Goal: Transaction & Acquisition: Purchase product/service

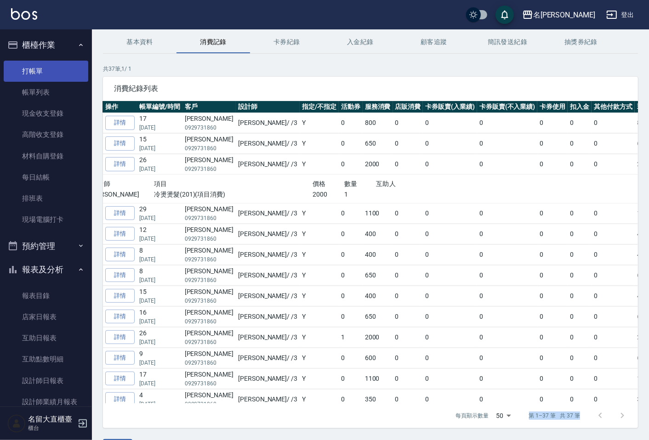
click at [66, 66] on link "打帳單" at bounding box center [46, 71] width 85 height 21
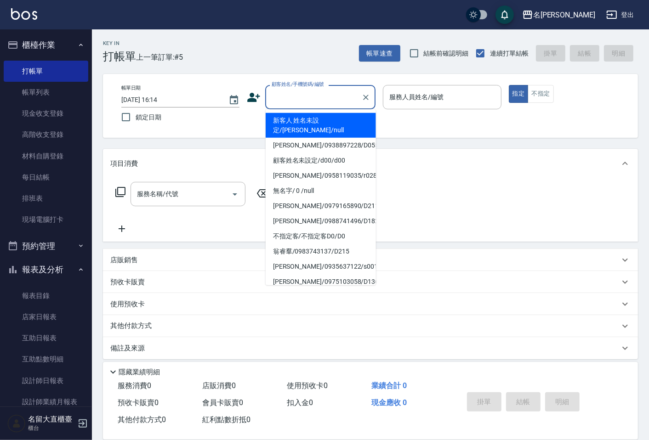
click at [286, 96] on input "顧客姓名/手機號碼/編號" at bounding box center [313, 97] width 88 height 16
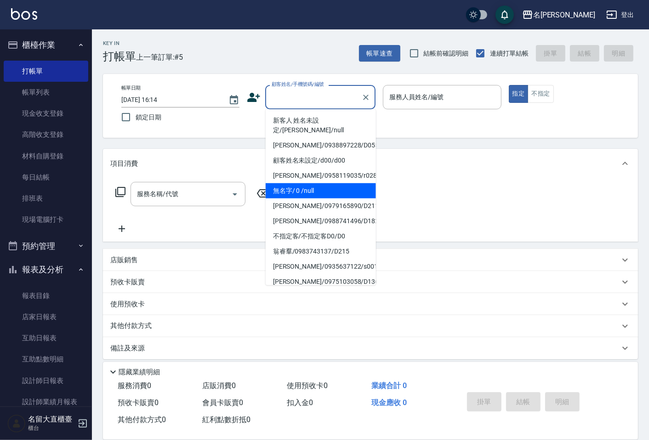
click at [304, 183] on li "無名字/ 0 /null" at bounding box center [321, 190] width 110 height 15
type input "無名字/ 0 /null"
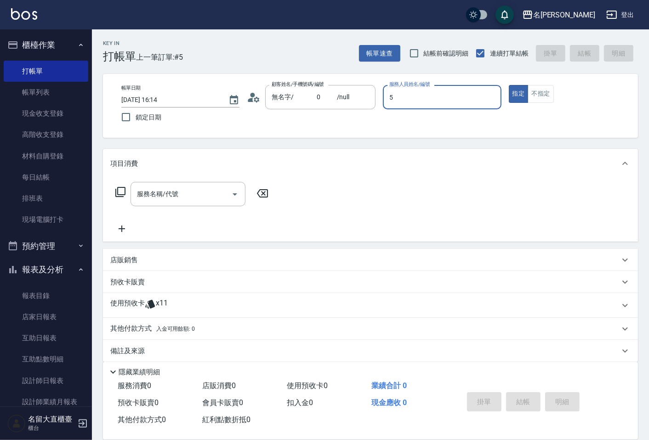
type input "[PERSON_NAME]-5"
type button "true"
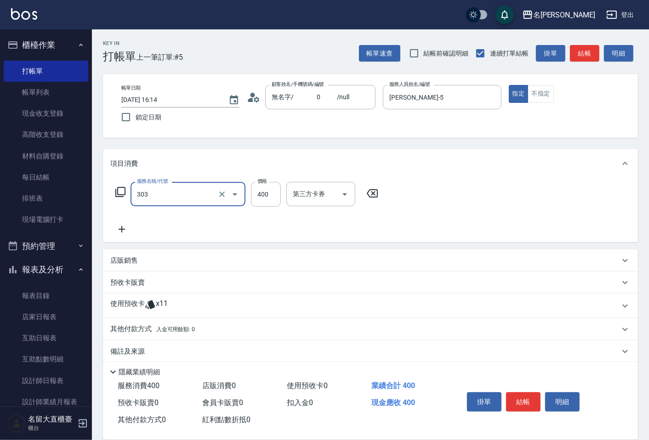
type input "剪髮(C級)(303)"
type input "350"
click at [575, 58] on button "結帳" at bounding box center [584, 53] width 29 height 17
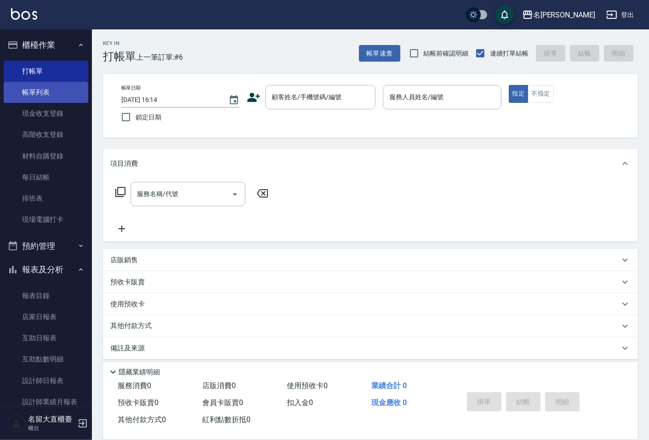
drag, startPoint x: 575, startPoint y: 58, endPoint x: 43, endPoint y: 89, distance: 532.7
click at [43, 89] on link "帳單列表" at bounding box center [46, 92] width 85 height 21
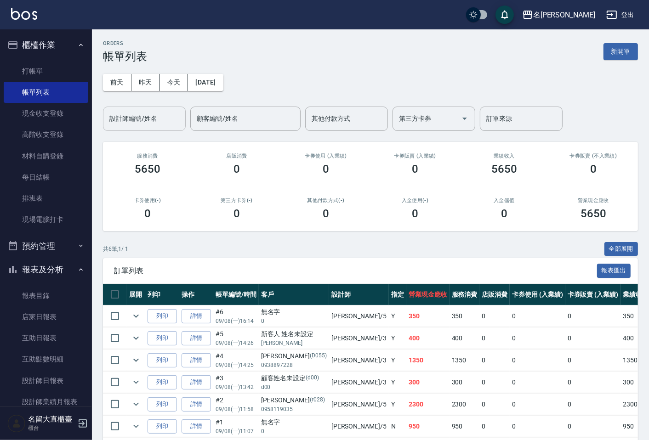
click at [150, 124] on input "設計師編號/姓名" at bounding box center [144, 119] width 74 height 16
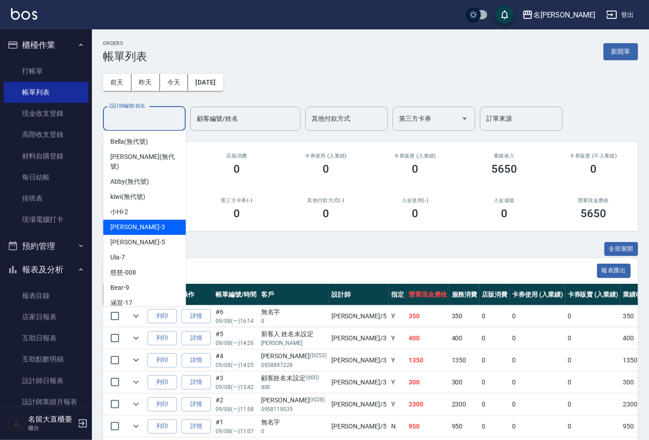
click at [134, 222] on span "[PERSON_NAME]3" at bounding box center [137, 227] width 54 height 10
type input "[PERSON_NAME]3"
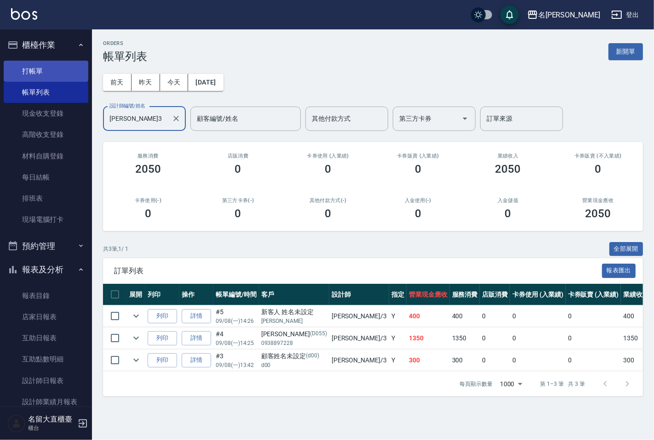
click at [31, 69] on link "打帳單" at bounding box center [46, 71] width 85 height 21
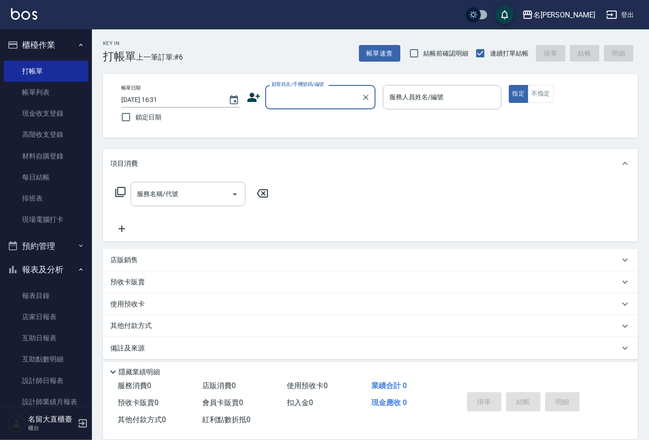
click at [294, 96] on input "顧客姓名/手機號碼/編號" at bounding box center [313, 97] width 88 height 16
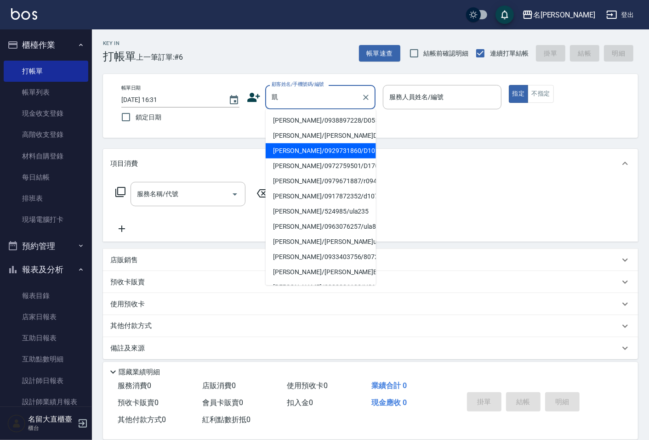
type input "[PERSON_NAME]/0929731860/D101"
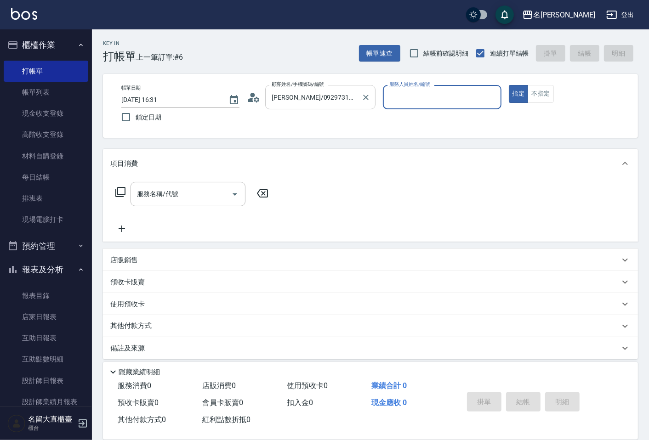
type input "[PERSON_NAME]3"
click at [509, 85] on button "指定" at bounding box center [519, 94] width 20 height 18
type button "true"
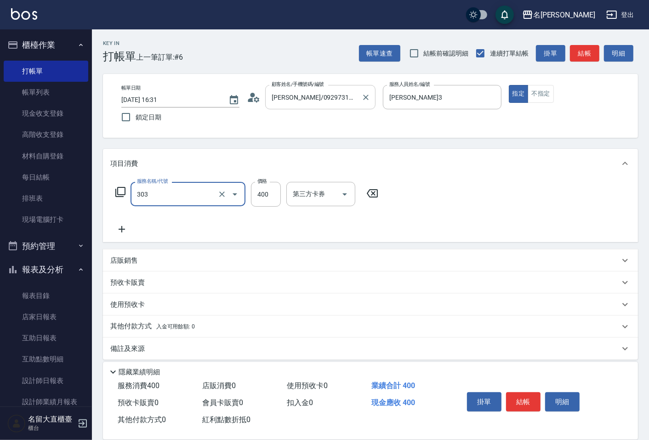
type input "剪髮(C級)(303)"
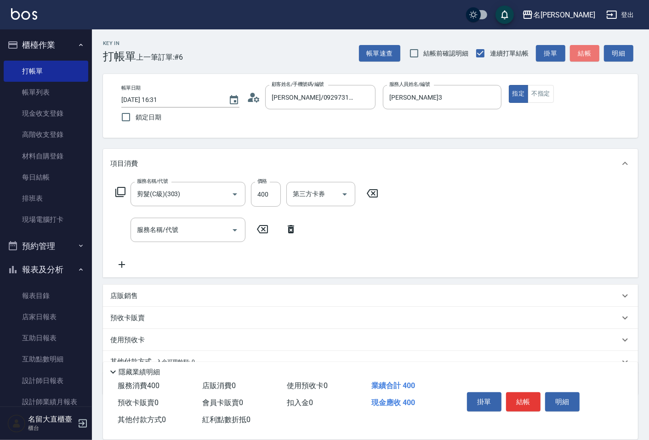
click at [583, 49] on button "結帳" at bounding box center [584, 53] width 29 height 17
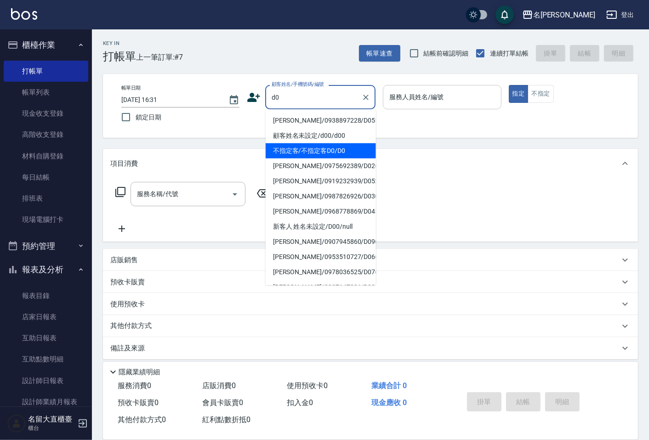
type input "不指定客/不指定客D0/D0"
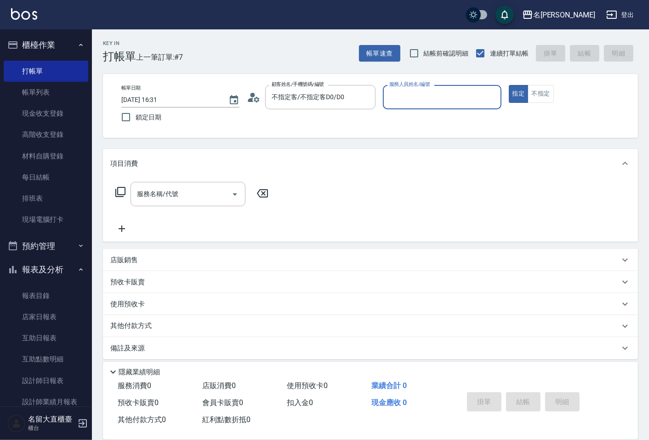
type input "[PERSON_NAME]3"
click at [509, 85] on button "指定" at bounding box center [519, 94] width 20 height 18
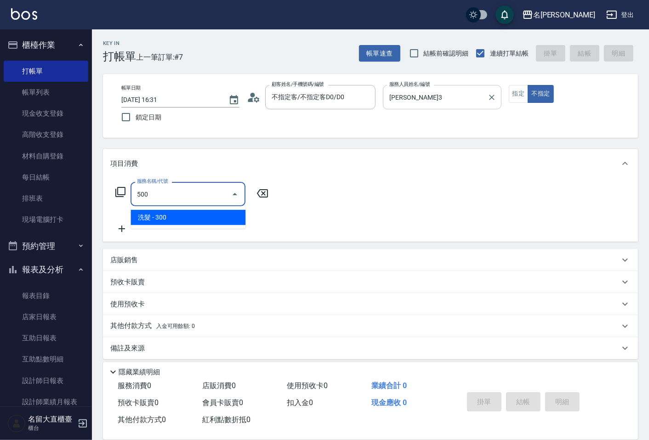
type input "洗髮(500)"
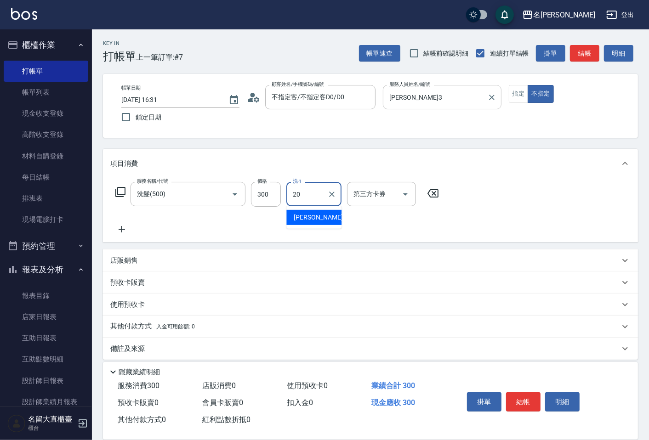
type input "詩雅-20"
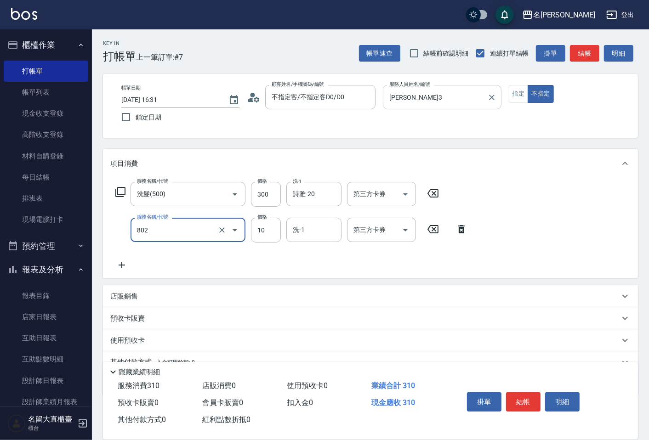
type input "潤絲(802)"
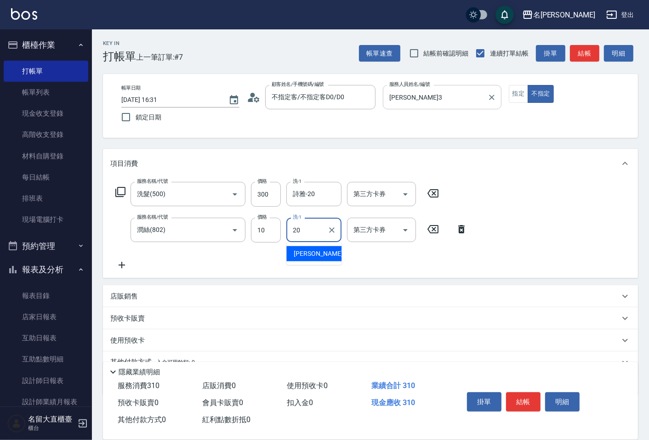
type input "詩雅-20"
click at [273, 233] on input "10" at bounding box center [266, 230] width 30 height 25
click at [270, 231] on input "220" at bounding box center [266, 230] width 30 height 25
type input "20"
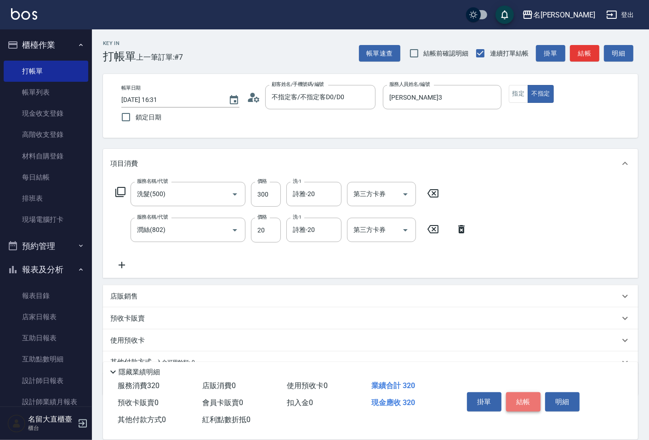
click at [511, 405] on button "結帳" at bounding box center [523, 402] width 34 height 19
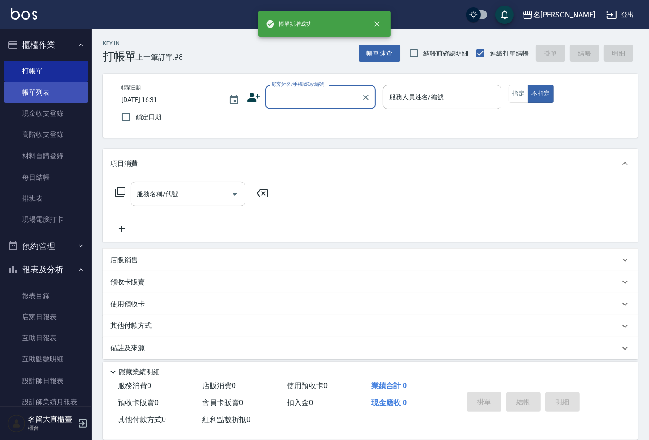
click at [44, 93] on link "帳單列表" at bounding box center [46, 92] width 85 height 21
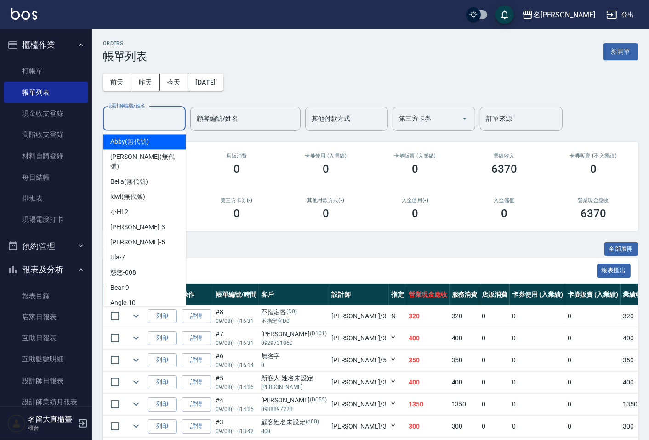
click at [141, 122] on input "設計師編號/姓名" at bounding box center [144, 119] width 74 height 16
click at [131, 224] on div "[PERSON_NAME]3" at bounding box center [144, 227] width 83 height 15
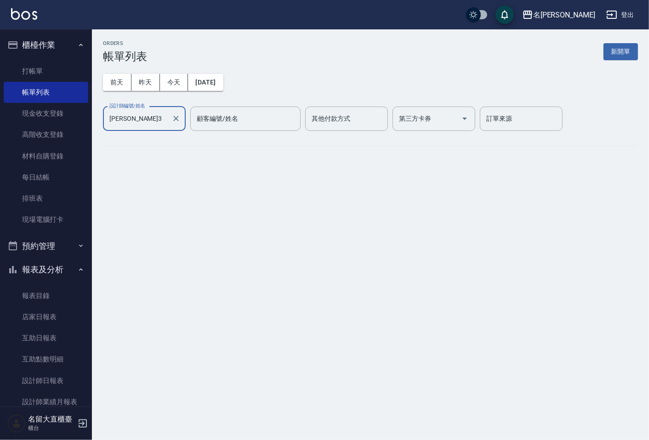
type input "[PERSON_NAME]3"
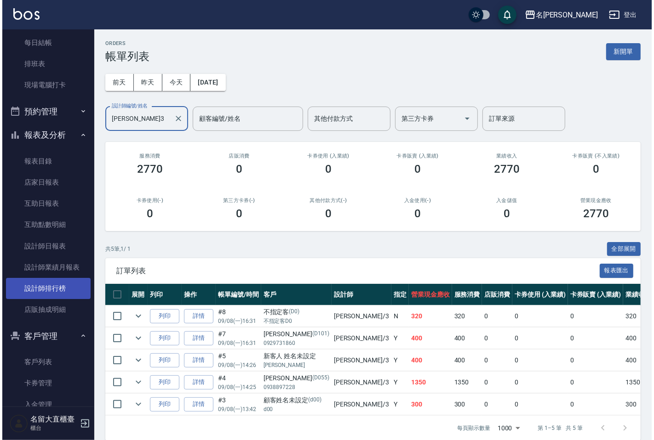
scroll to position [153, 0]
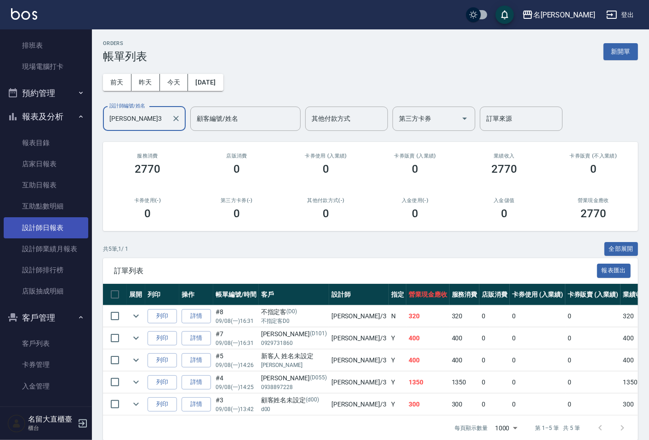
click at [51, 233] on link "設計師日報表" at bounding box center [46, 227] width 85 height 21
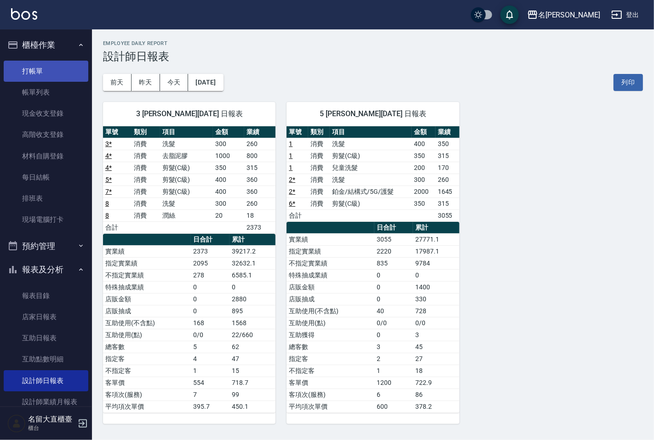
click at [57, 61] on link "打帳單" at bounding box center [46, 71] width 85 height 21
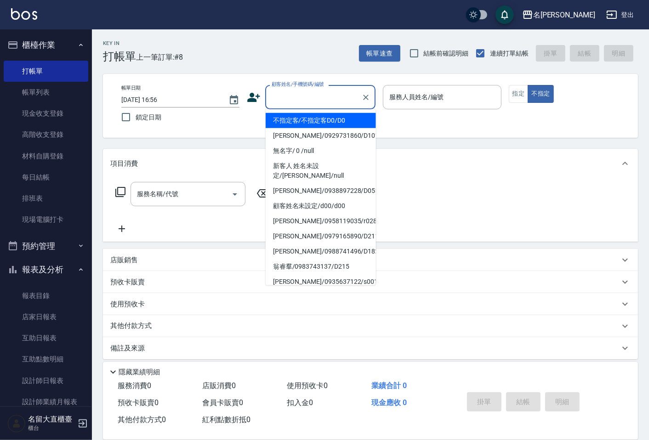
click at [302, 97] on input "顧客姓名/手機號碼/編號" at bounding box center [313, 97] width 88 height 16
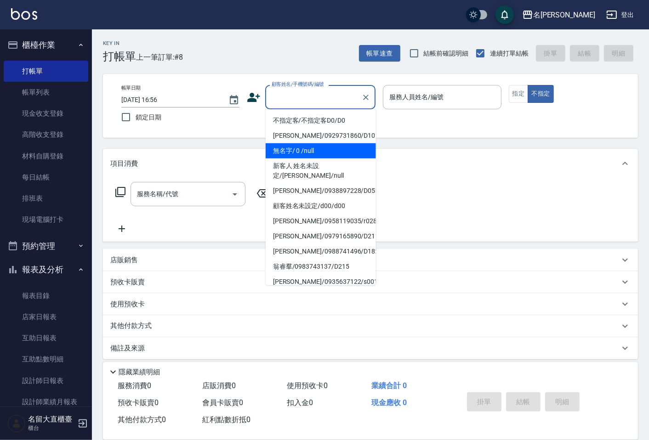
click at [306, 148] on li "無名字/ 0 /null" at bounding box center [321, 150] width 110 height 15
type input "無名字/ 0 /null"
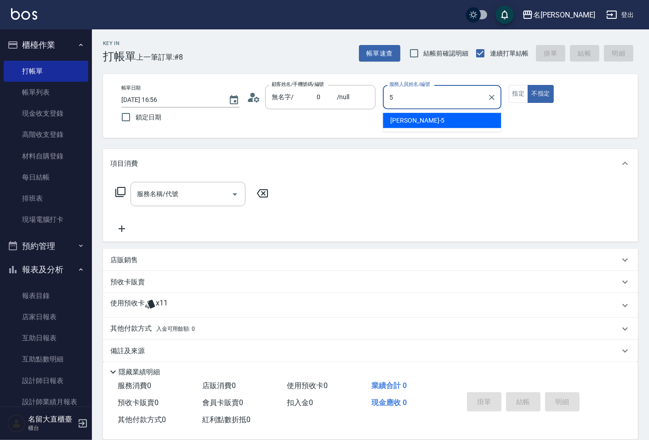
type input "[PERSON_NAME]-5"
type button "false"
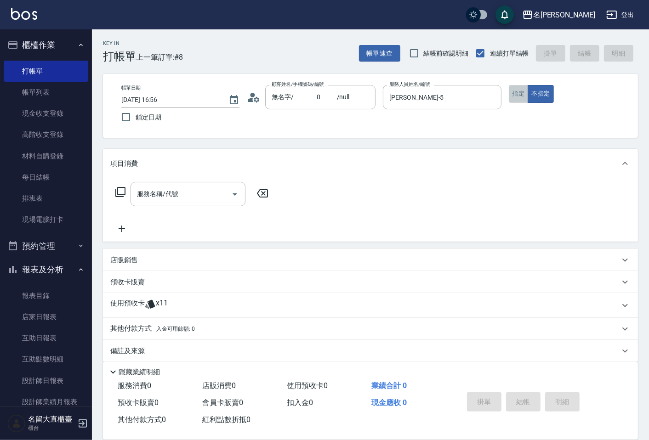
click at [519, 97] on button "指定" at bounding box center [519, 94] width 20 height 18
click at [229, 189] on icon "Open" at bounding box center [234, 194] width 11 height 11
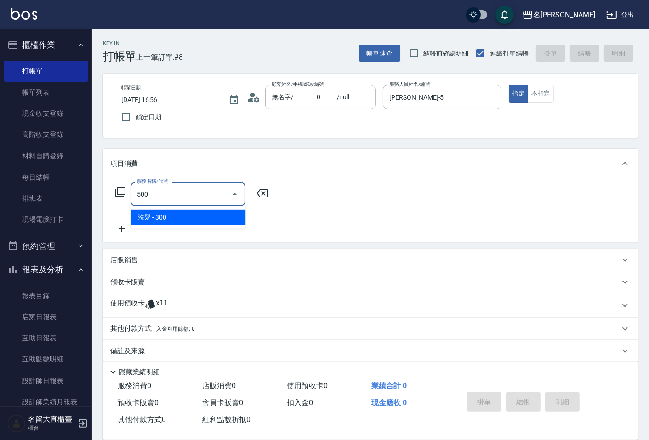
type input "洗髮(500)"
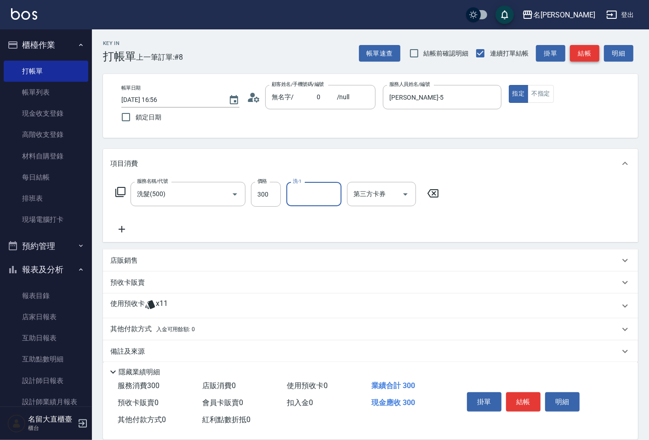
click at [580, 47] on button "結帳" at bounding box center [584, 53] width 29 height 17
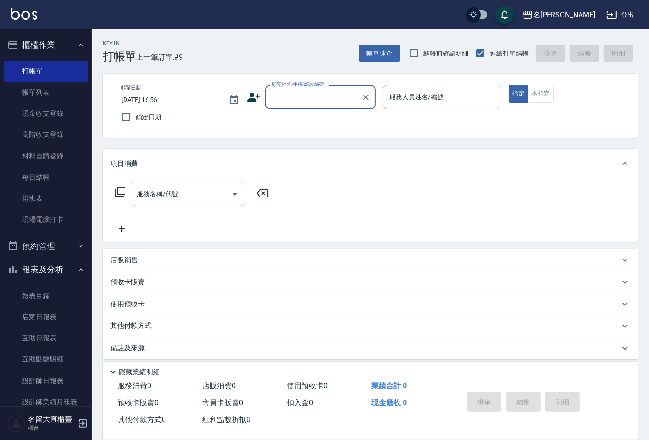
click at [328, 103] on input "顧客姓名/手機號碼/編號" at bounding box center [313, 97] width 88 height 16
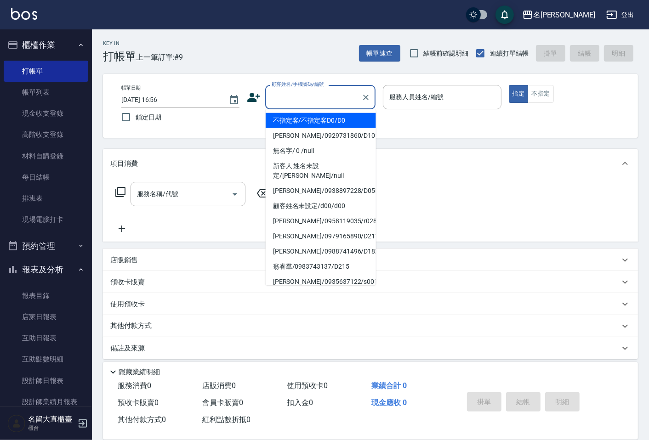
click at [320, 125] on li "不指定客/不指定客D0/D0" at bounding box center [321, 120] width 110 height 15
type input "不指定客/不指定客D0/D0"
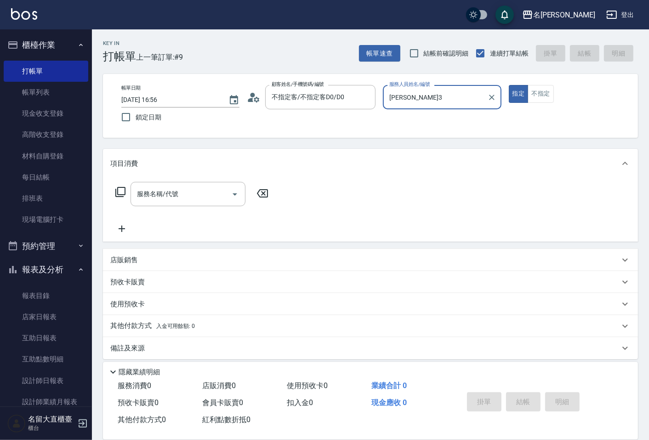
click at [402, 100] on input "[PERSON_NAME]3" at bounding box center [435, 97] width 96 height 16
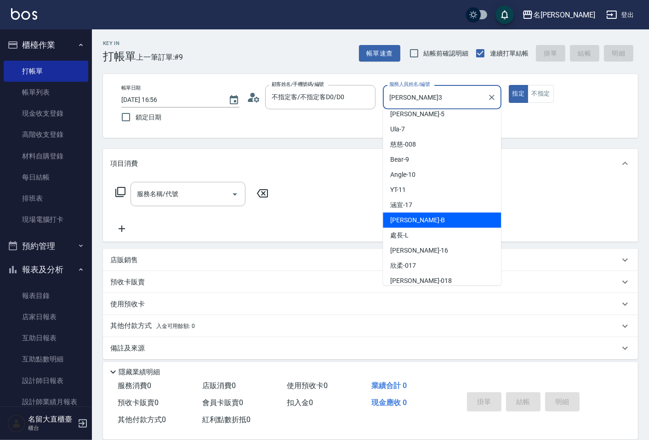
scroll to position [102, 0]
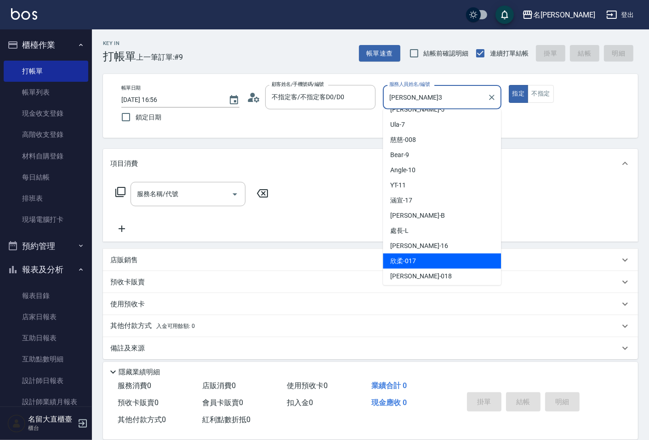
click at [428, 264] on div "欣柔 -017" at bounding box center [442, 261] width 118 height 15
type input "欣柔-017"
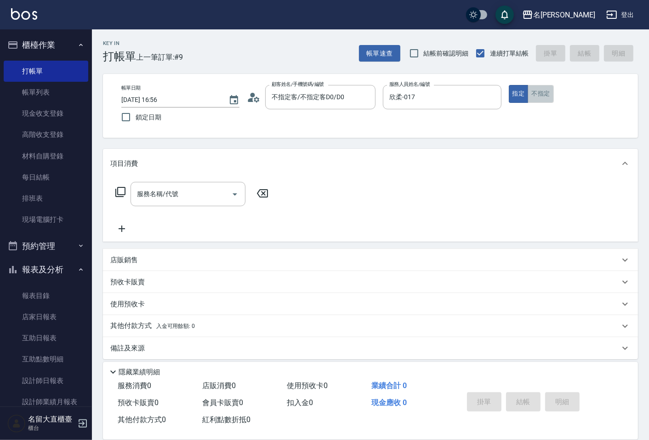
click at [530, 97] on button "不指定" at bounding box center [541, 94] width 26 height 18
click at [182, 201] on input "服務名稱/代號" at bounding box center [181, 194] width 93 height 16
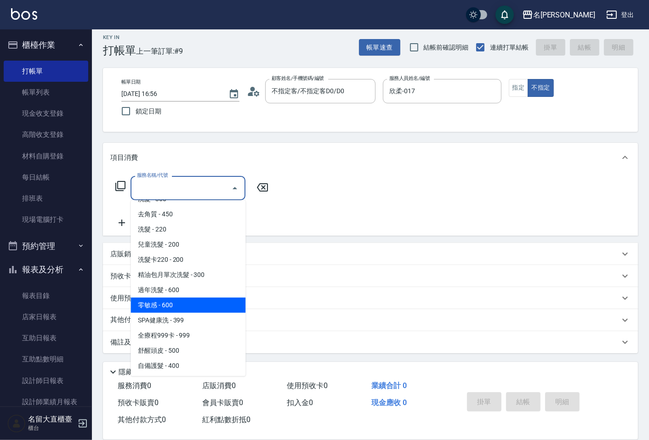
scroll to position [306, 0]
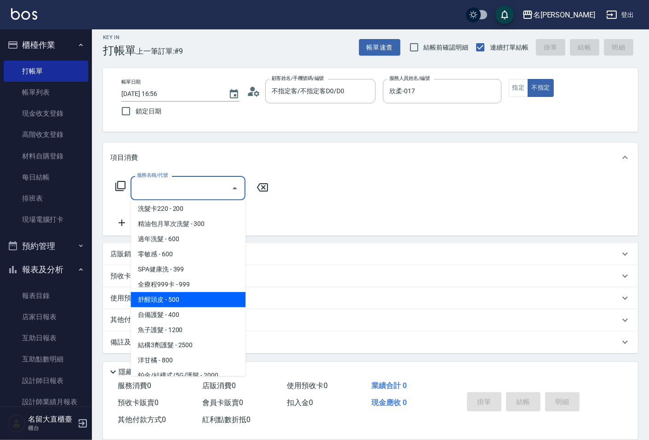
click at [181, 302] on span "舒醒頭皮 - 500" at bounding box center [188, 299] width 115 height 15
type input "舒醒頭皮(517)"
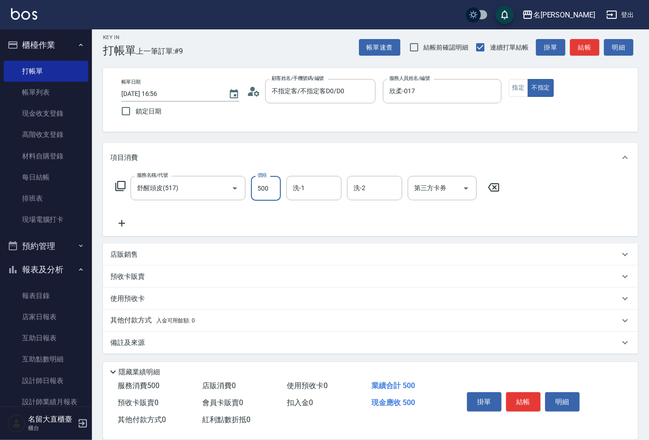
click at [268, 194] on input "500" at bounding box center [266, 188] width 30 height 25
type input "600"
click at [122, 223] on icon at bounding box center [122, 223] width 6 height 6
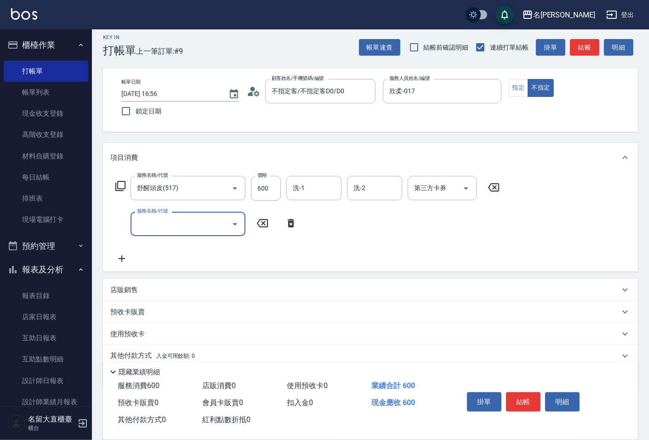
click at [143, 223] on input "服務名稱/代號" at bounding box center [181, 224] width 93 height 16
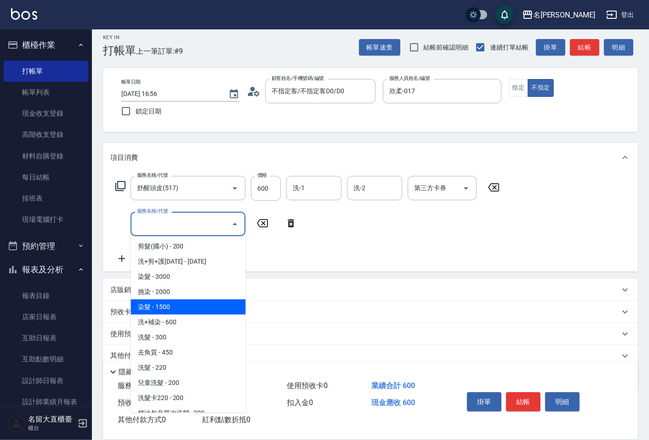
scroll to position [51, 0]
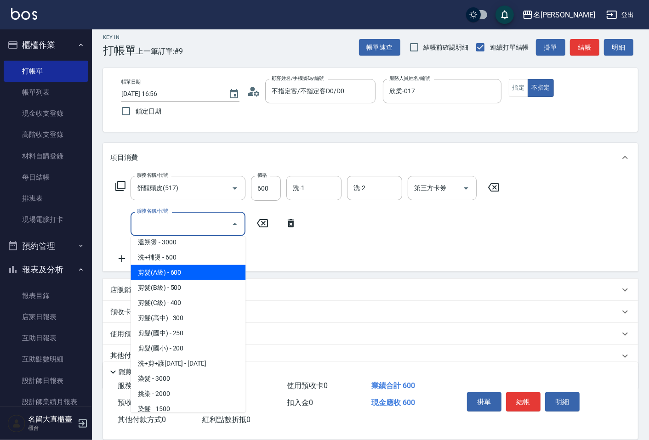
click at [159, 265] on span "剪髮(A級) - 600" at bounding box center [188, 272] width 115 height 15
type input "剪髮(A級)(301)"
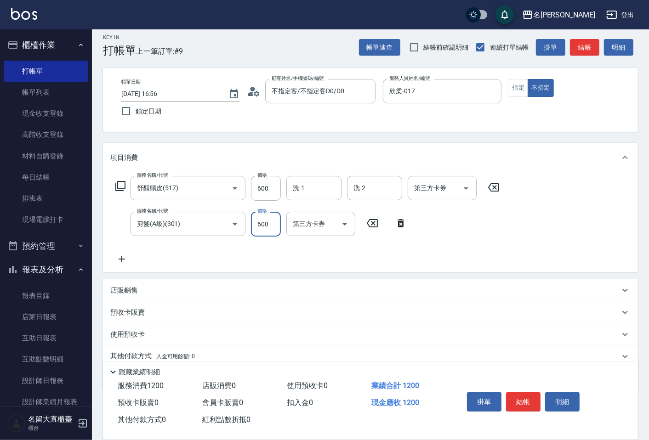
click at [272, 221] on input "600" at bounding box center [266, 224] width 30 height 25
type input "100"
click at [120, 258] on icon at bounding box center [121, 259] width 23 height 11
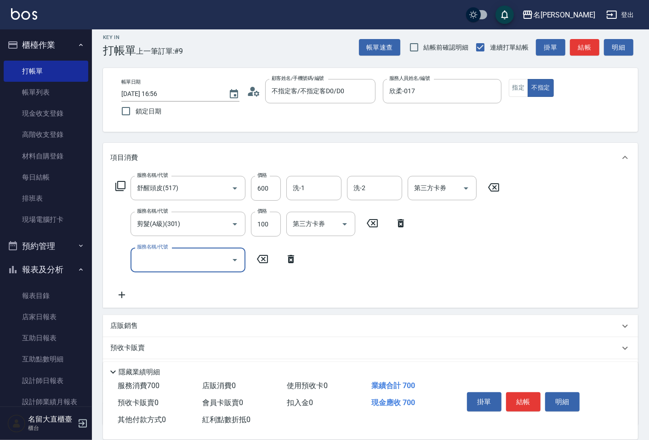
click at [154, 263] on input "服務名稱/代號" at bounding box center [181, 260] width 93 height 16
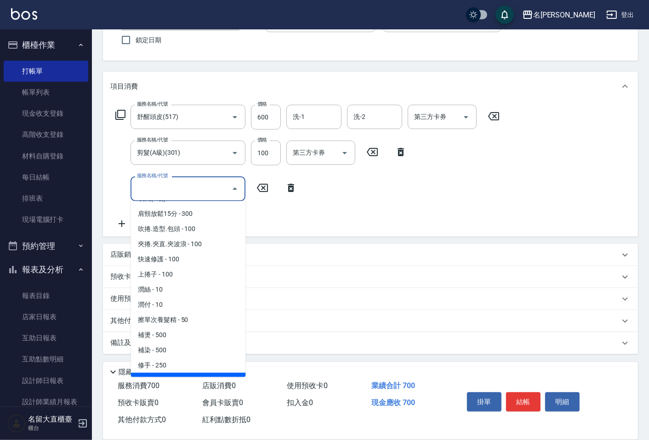
scroll to position [788, 0]
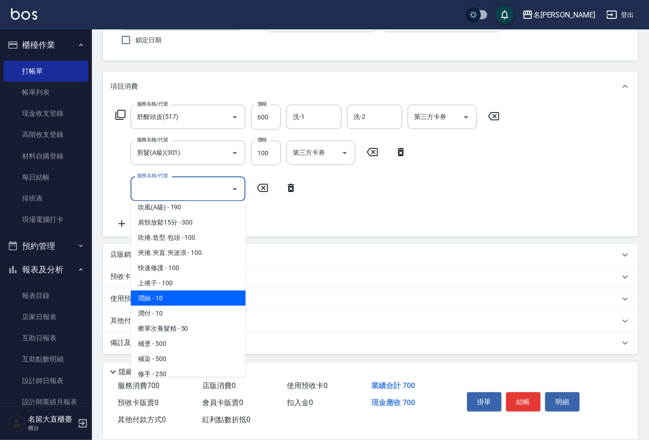
click at [176, 291] on span "潤絲 - 10" at bounding box center [188, 298] width 115 height 15
type input "潤絲(802)"
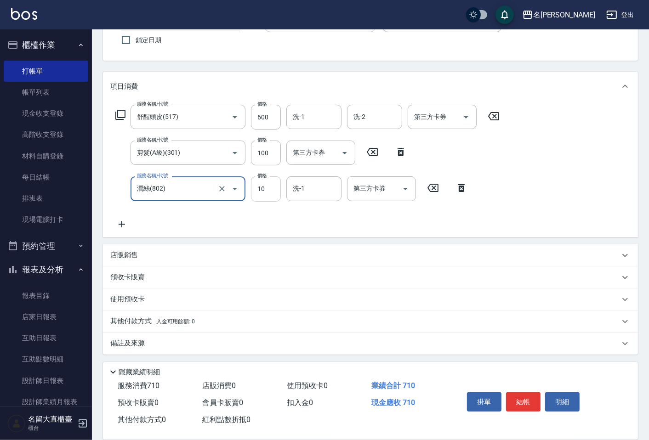
click at [262, 194] on input "10" at bounding box center [266, 189] width 30 height 25
type input "20"
click at [513, 403] on button "結帳" at bounding box center [523, 402] width 34 height 19
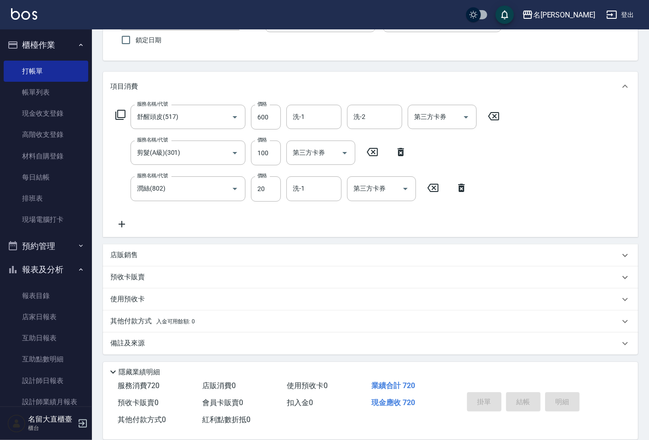
type input "[DATE] 17:18"
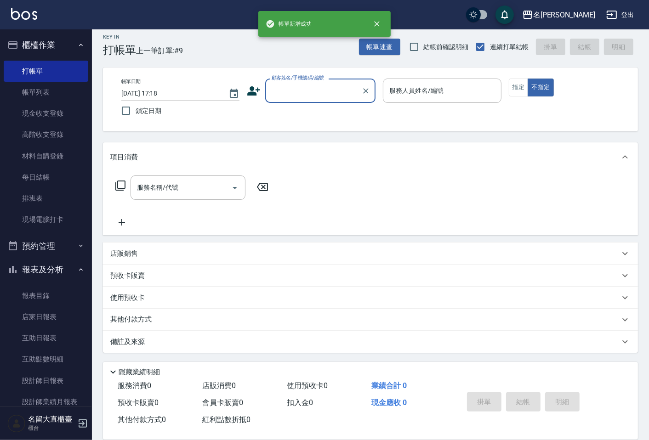
scroll to position [6, 0]
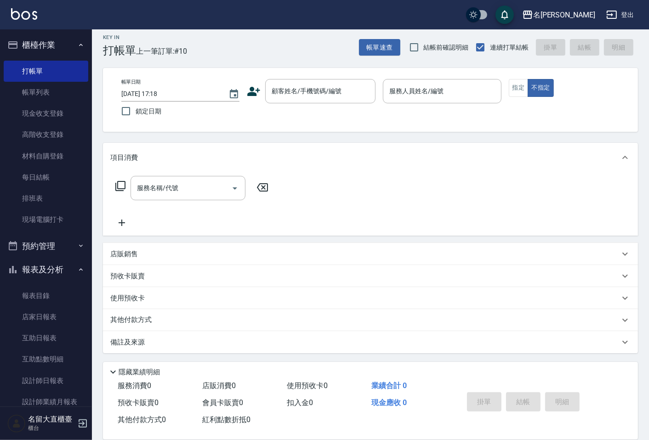
click at [496, 403] on div "掛單 結帳 明細" at bounding box center [523, 403] width 120 height 29
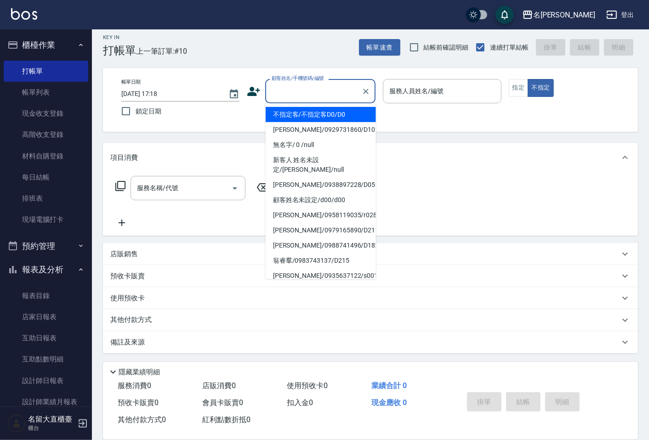
click at [288, 95] on input "顧客姓名/手機號碼/編號" at bounding box center [313, 91] width 88 height 16
type input "ㄕ"
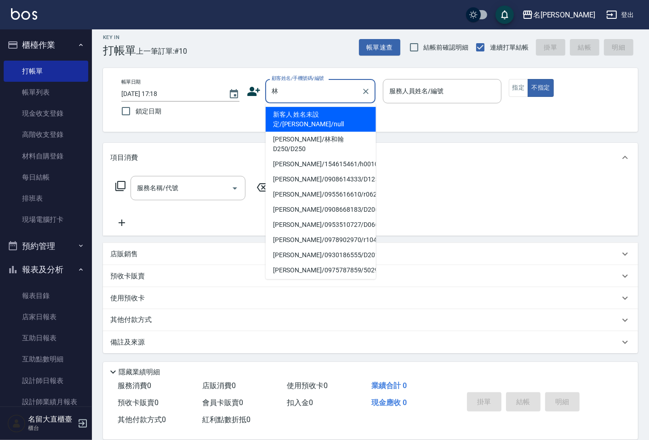
click at [325, 187] on li "[PERSON_NAME]/0955616610/r062" at bounding box center [321, 194] width 110 height 15
type input "[PERSON_NAME]/0955616610/r062"
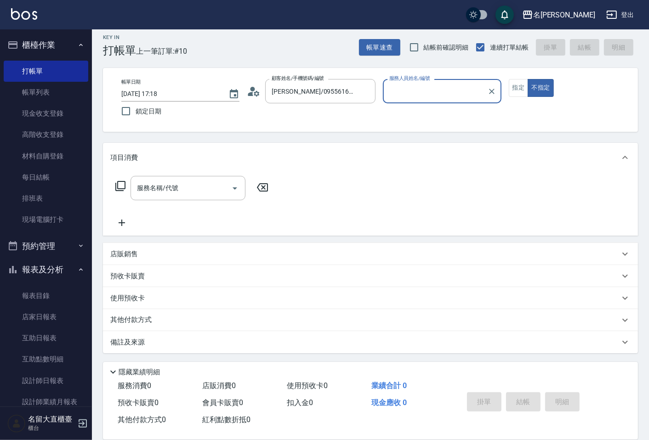
type input "[PERSON_NAME]-5"
click at [525, 94] on button "指定" at bounding box center [519, 88] width 20 height 18
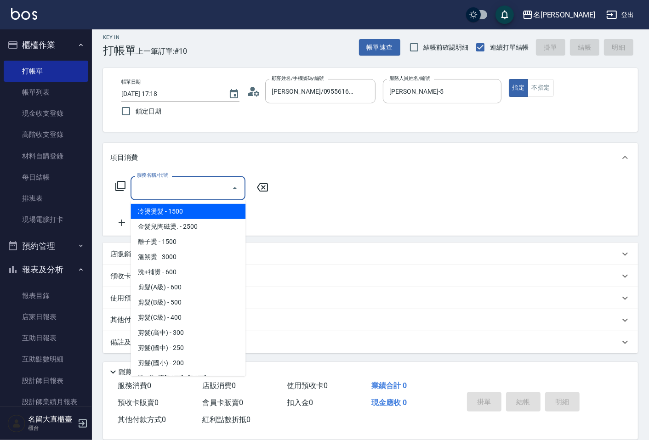
click at [221, 188] on input "服務名稱/代號" at bounding box center [181, 188] width 93 height 16
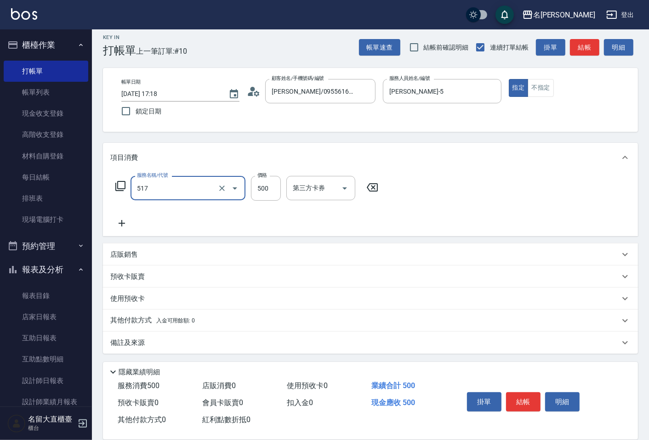
type input "舒醒頭皮(517)"
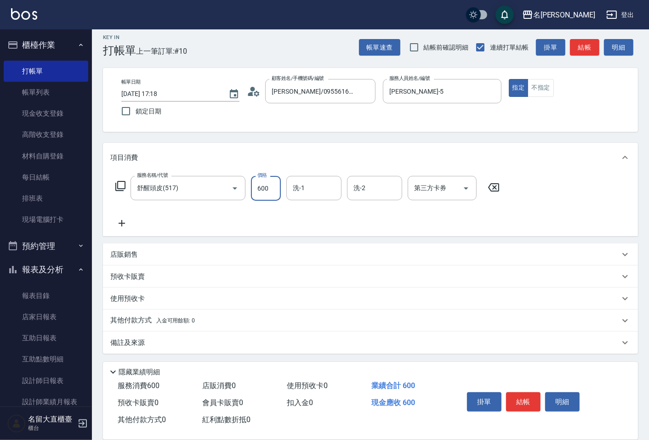
type input "600"
type input "[PERSON_NAME]3"
click at [590, 38] on div "Key In 打帳單 上一筆訂單:#10 帳單速查 結帳前確認明細 連續打單結帳 掛單 結帳 明細" at bounding box center [365, 40] width 546 height 34
click at [591, 39] on button "結帳" at bounding box center [584, 47] width 29 height 17
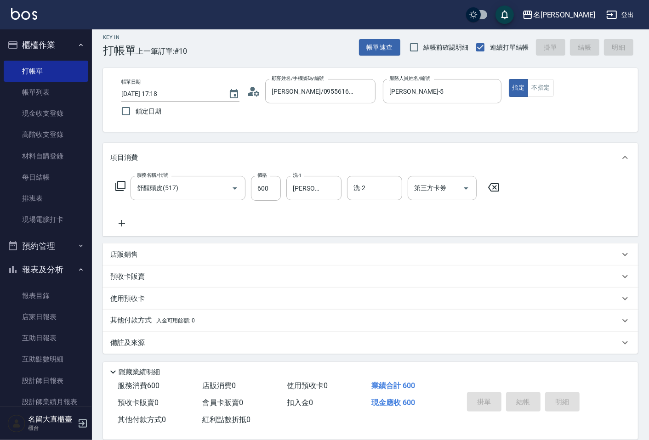
type input "[DATE] 17:39"
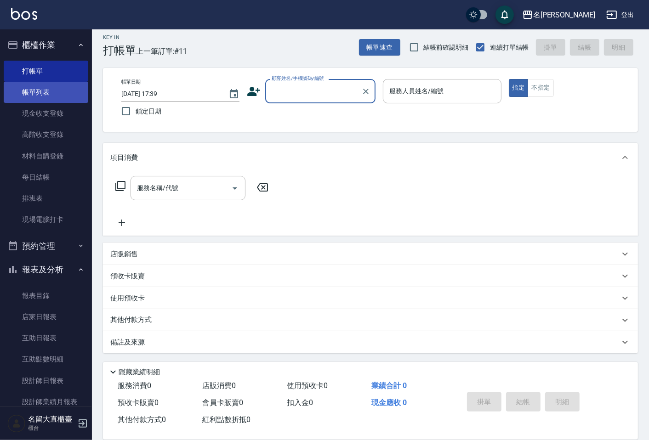
click at [67, 100] on link "帳單列表" at bounding box center [46, 92] width 85 height 21
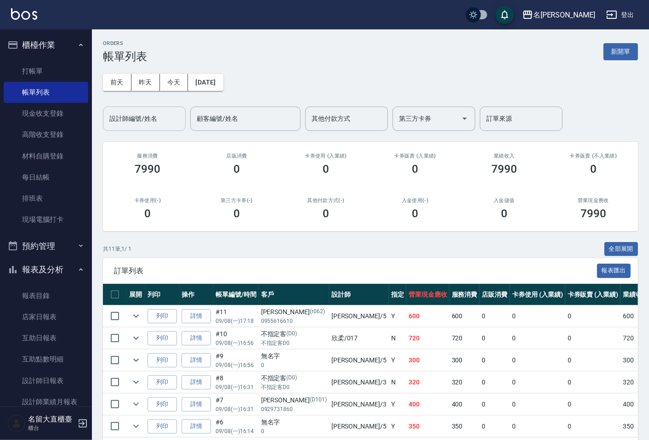
click at [132, 131] on div "ORDERS 帳單列表 新開單 [DATE] [DATE] [DATE] [DATE] 設計師編號/姓名 設計師編號/姓名 顧客編號/姓名 顧客編號/姓名 其…" at bounding box center [370, 306] width 557 height 555
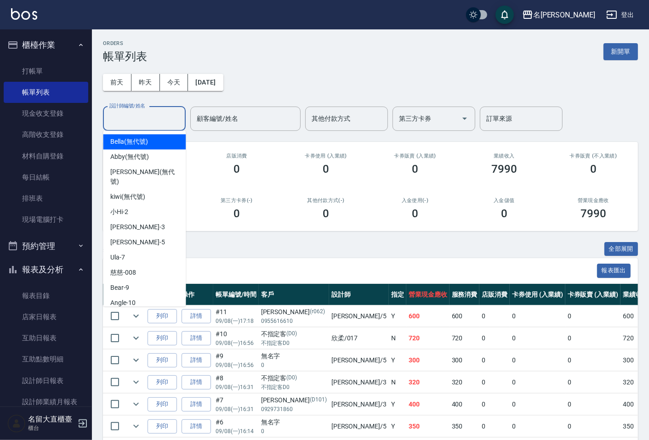
click at [146, 122] on input "設計師編號/姓名" at bounding box center [144, 119] width 74 height 16
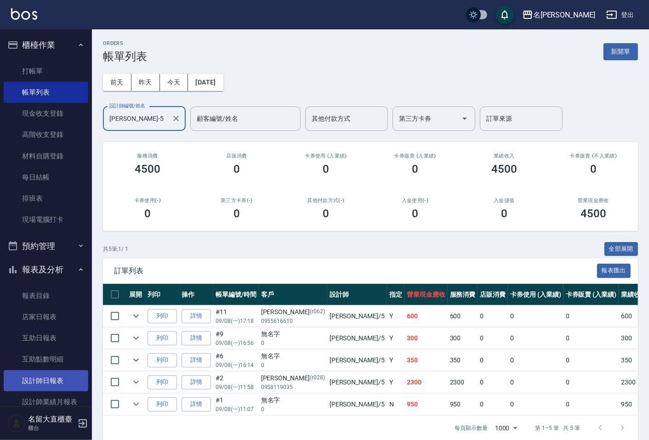
type input "[PERSON_NAME]-5"
click at [24, 384] on link "設計師日報表" at bounding box center [46, 380] width 85 height 21
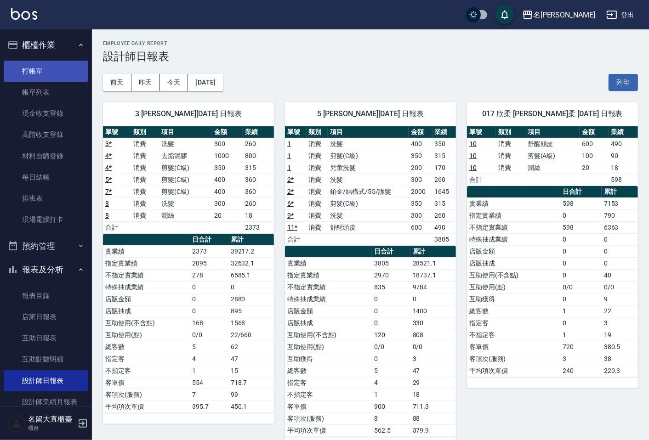
click at [62, 75] on link "打帳單" at bounding box center [46, 71] width 85 height 21
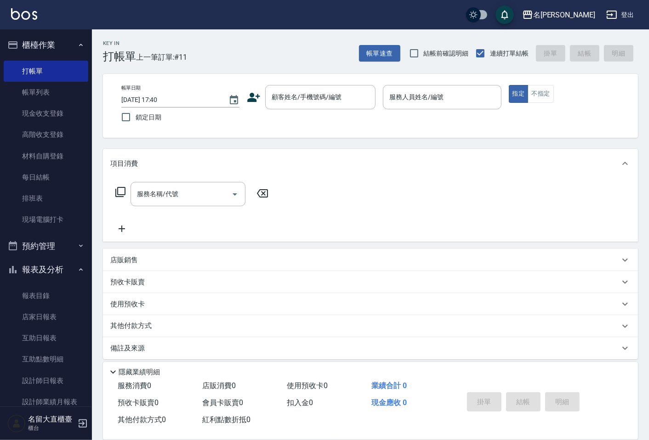
drag, startPoint x: 304, startPoint y: 182, endPoint x: 273, endPoint y: 219, distance: 48.3
click at [305, 184] on div "服務名稱/代號 服務名稱/代號" at bounding box center [370, 209] width 535 height 63
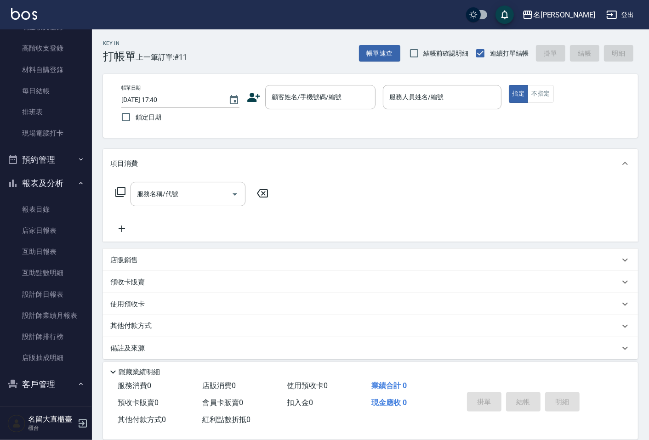
scroll to position [181, 0]
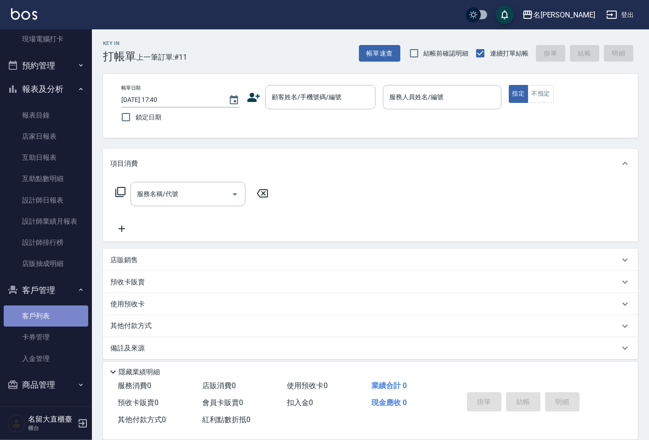
click at [63, 318] on link "客戶列表" at bounding box center [46, 316] width 85 height 21
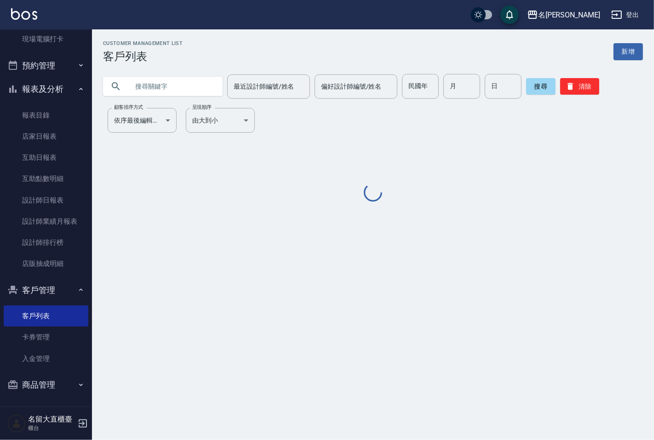
click at [182, 84] on input "text" at bounding box center [172, 86] width 86 height 25
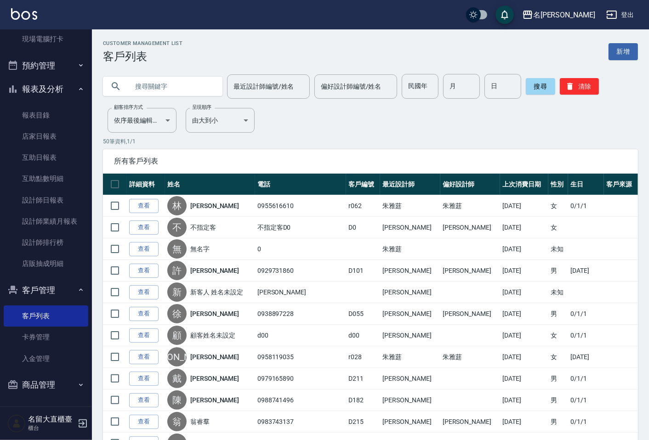
type input "ㄘ"
type input "惠"
click at [541, 92] on button "搜尋" at bounding box center [540, 86] width 29 height 17
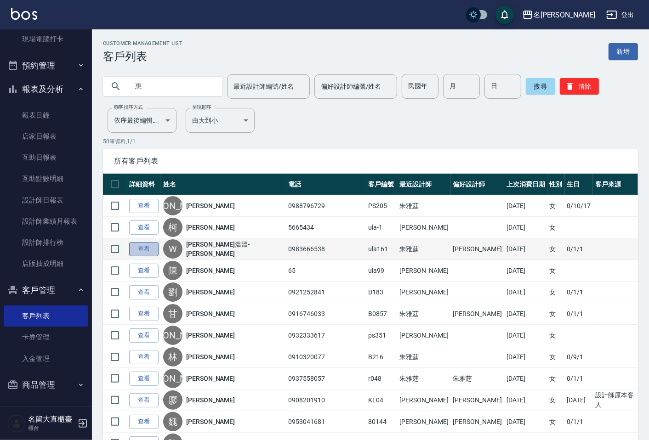
click at [155, 247] on link "查看" at bounding box center [143, 249] width 29 height 14
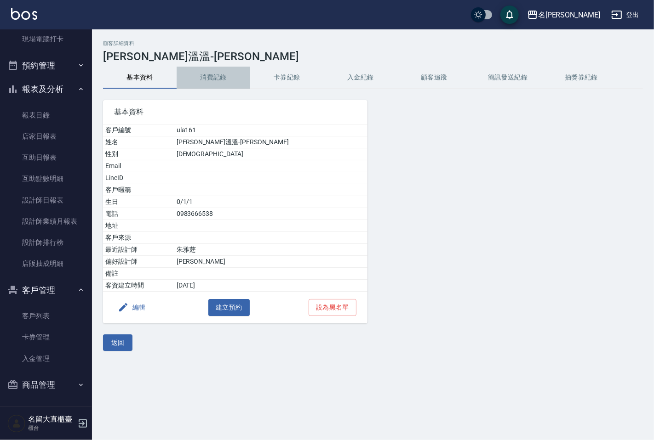
click at [220, 82] on button "消費記錄" at bounding box center [214, 78] width 74 height 22
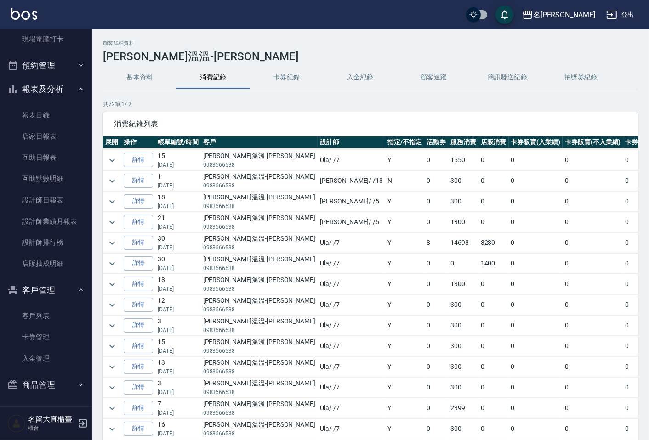
scroll to position [102, 0]
click at [114, 222] on icon "expand row" at bounding box center [112, 221] width 6 height 3
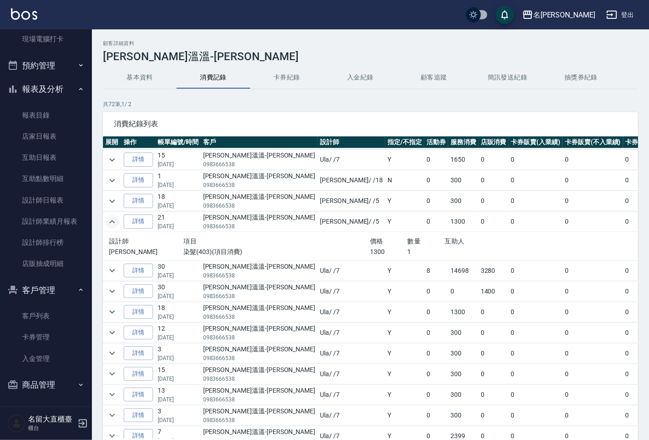
click at [114, 222] on icon "expand row" at bounding box center [112, 221] width 11 height 11
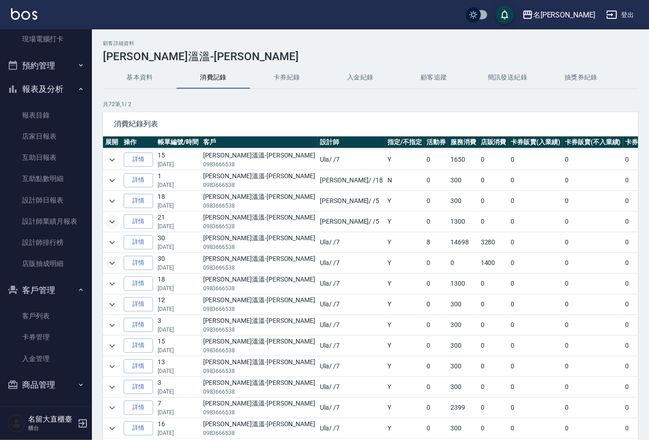
click at [112, 264] on icon "expand row" at bounding box center [112, 263] width 11 height 11
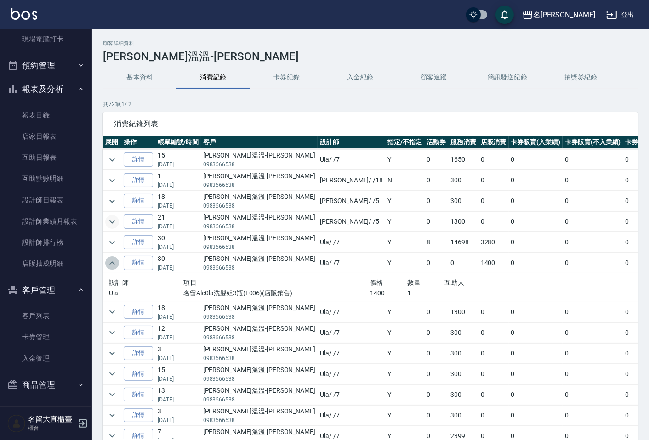
click at [112, 265] on icon "expand row" at bounding box center [112, 263] width 11 height 11
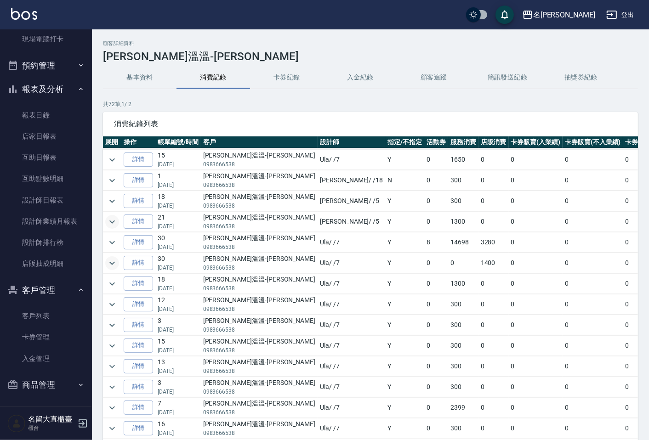
click at [119, 283] on tr "詳情 18 [DATE] [PERSON_NAME]溫溫-[PERSON_NAME]0983666538 [PERSON_NAME] / /7 Y 0 130…" at bounding box center [438, 284] width 670 height 20
click at [119, 283] on td at bounding box center [112, 284] width 18 height 20
click at [113, 285] on icon "expand row" at bounding box center [112, 283] width 6 height 3
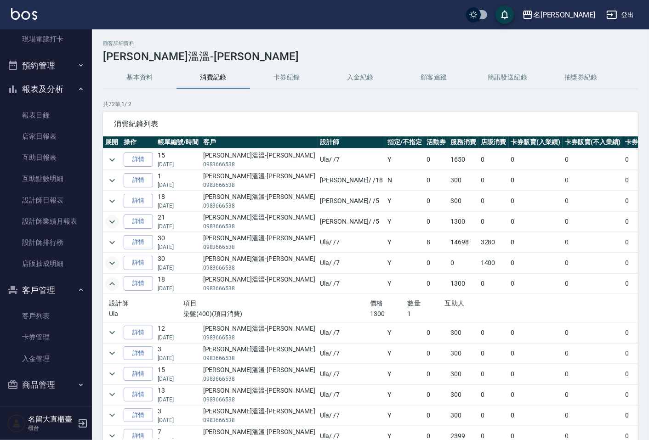
click at [113, 284] on icon "expand row" at bounding box center [112, 284] width 11 height 11
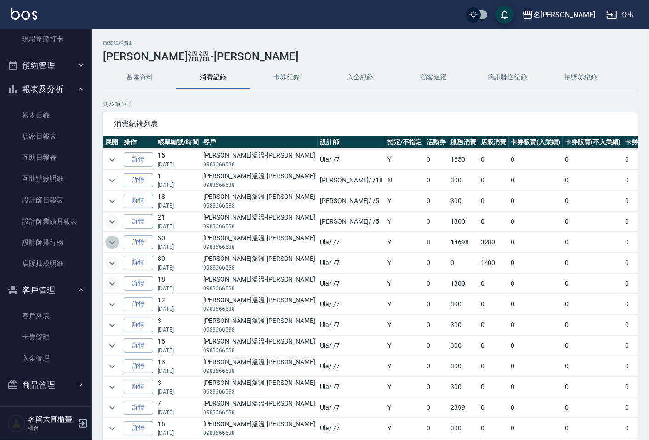
click at [113, 243] on icon "expand row" at bounding box center [112, 242] width 11 height 11
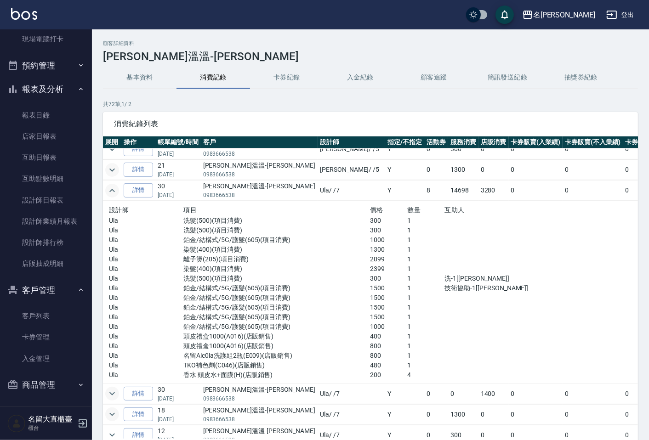
scroll to position [153, 0]
click at [120, 189] on td at bounding box center [112, 192] width 18 height 20
click at [117, 191] on icon "expand row" at bounding box center [112, 191] width 11 height 11
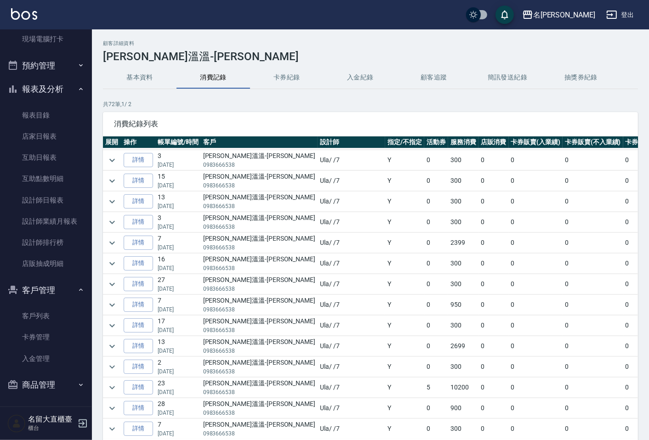
scroll to position [0, 0]
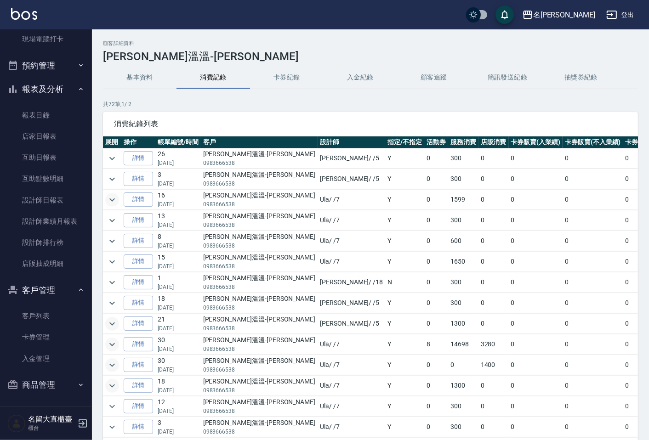
click at [115, 199] on icon "expand row" at bounding box center [112, 199] width 11 height 11
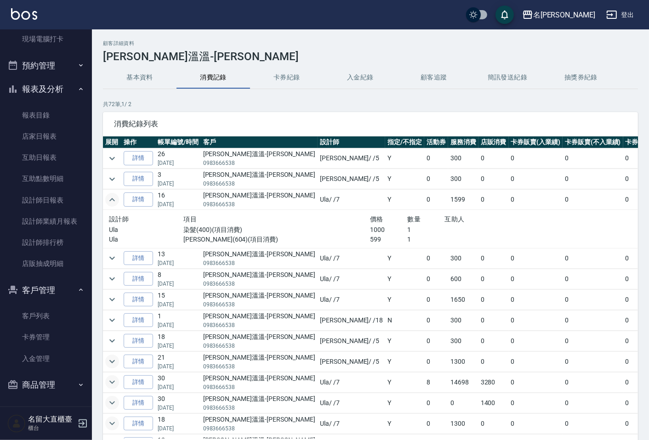
click at [114, 201] on icon "expand row" at bounding box center [112, 199] width 6 height 3
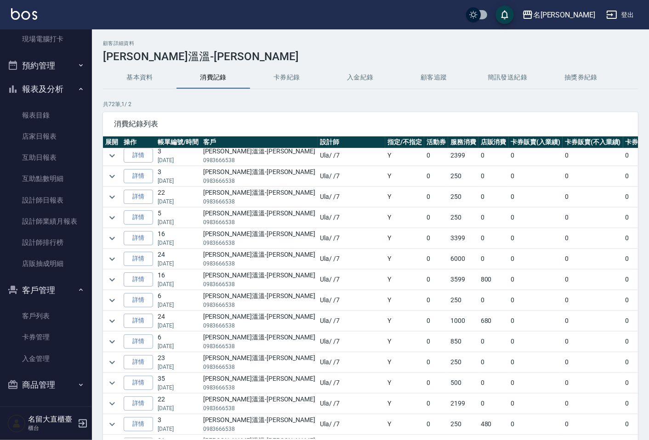
scroll to position [756, 0]
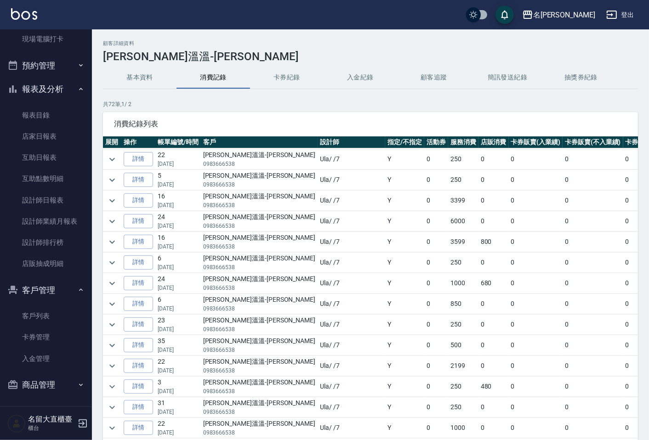
click at [116, 418] on td at bounding box center [112, 428] width 18 height 20
click at [118, 421] on button "expand row" at bounding box center [112, 428] width 14 height 14
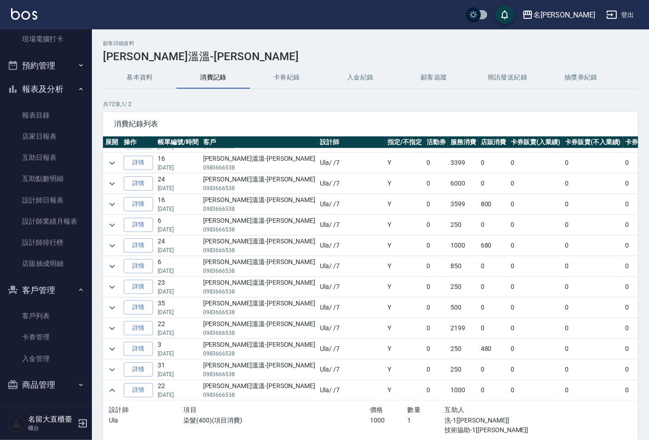
scroll to position [794, 0]
click at [117, 385] on icon "expand row" at bounding box center [112, 390] width 11 height 11
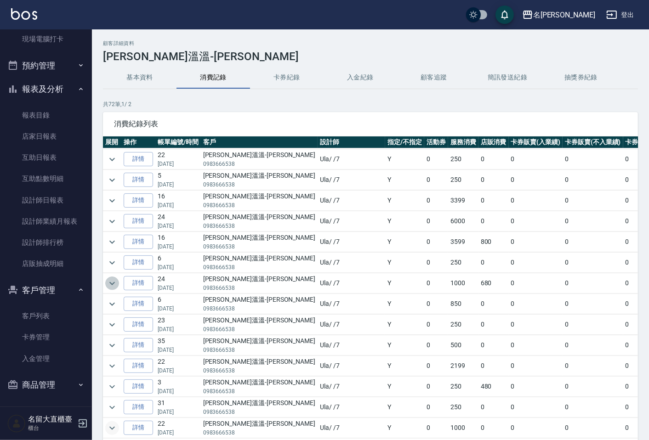
click at [115, 278] on icon "expand row" at bounding box center [112, 283] width 11 height 11
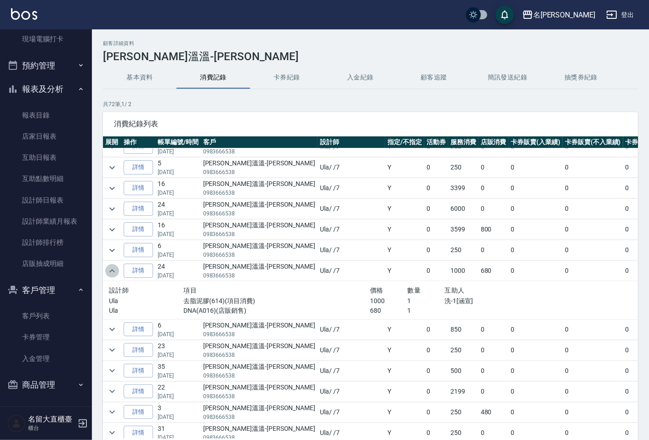
click at [114, 273] on icon "expand row" at bounding box center [112, 270] width 6 height 3
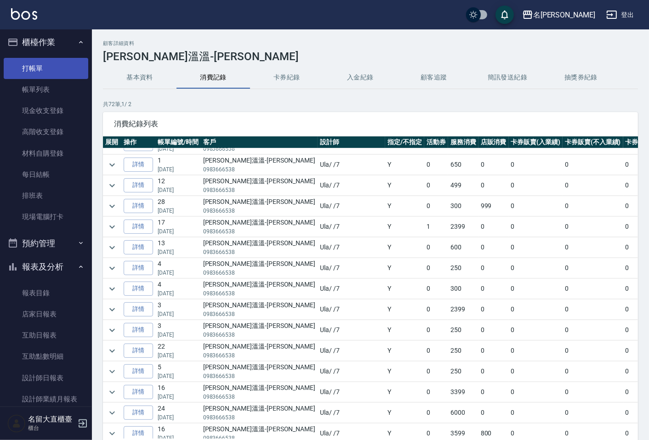
scroll to position [0, 0]
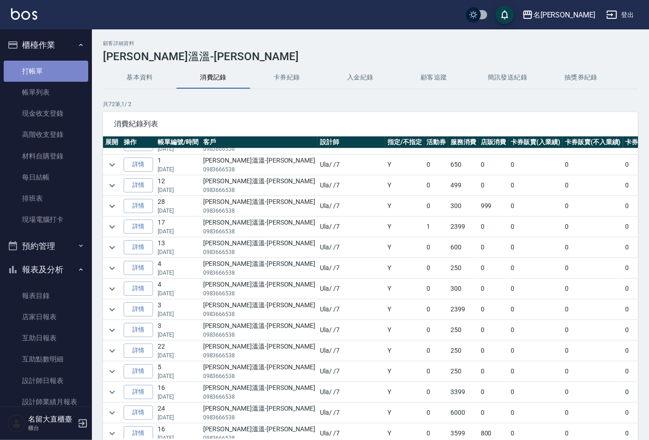
click at [65, 66] on link "打帳單" at bounding box center [46, 71] width 85 height 21
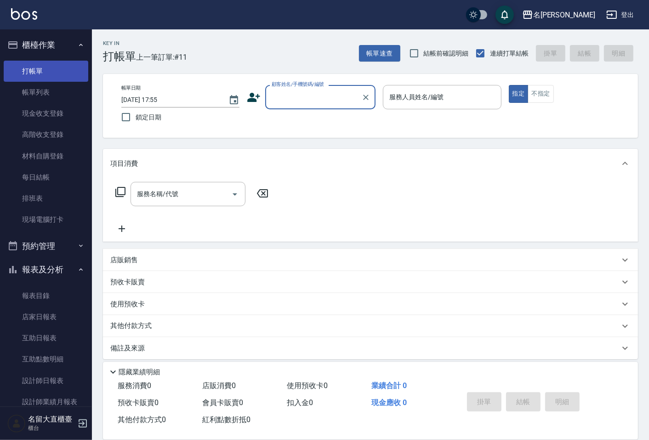
drag, startPoint x: 65, startPoint y: 66, endPoint x: 63, endPoint y: 61, distance: 4.8
click at [64, 65] on link "打帳單" at bounding box center [46, 71] width 85 height 21
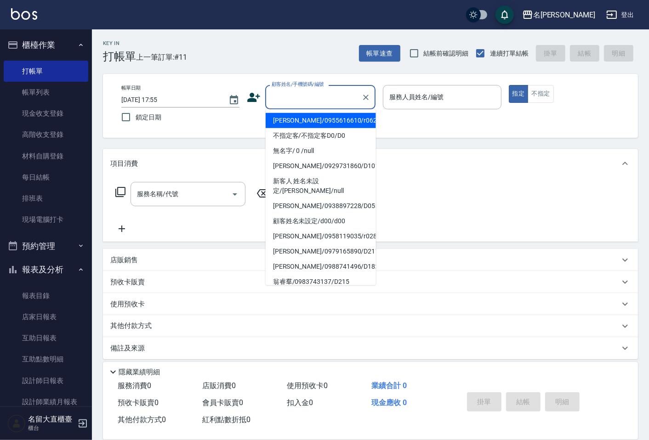
click at [300, 95] on input "顧客姓名/手機號碼/編號" at bounding box center [313, 97] width 88 height 16
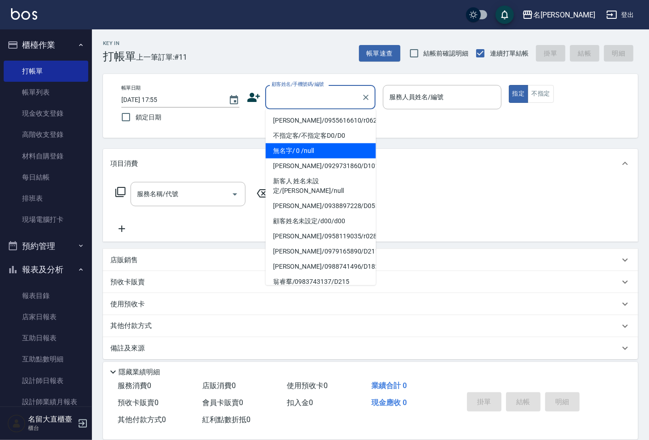
click at [306, 148] on li "無名字/ 0 /null" at bounding box center [321, 150] width 110 height 15
type input "無名字/ 0 /null"
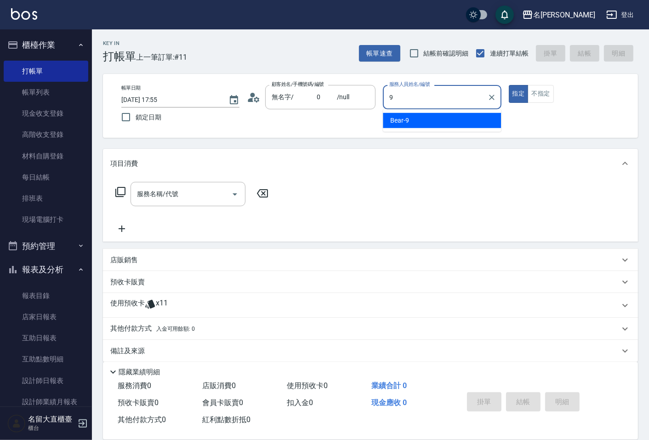
type input "Bear-9"
type button "true"
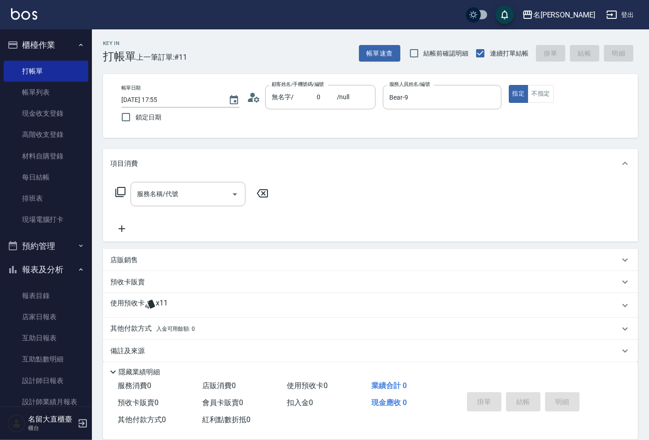
click at [118, 188] on icon at bounding box center [120, 192] width 11 height 11
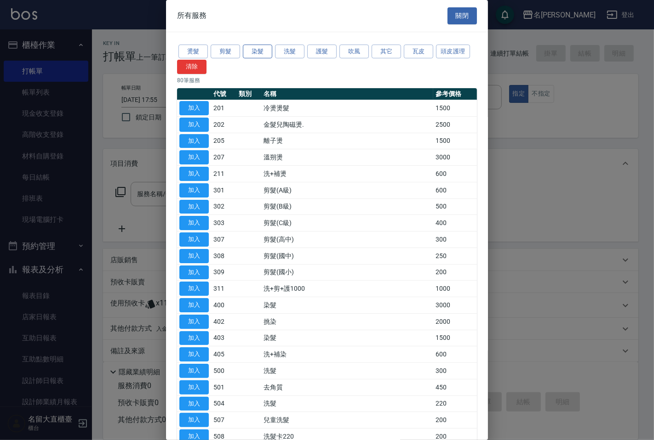
click at [251, 51] on button "染髮" at bounding box center [257, 52] width 29 height 14
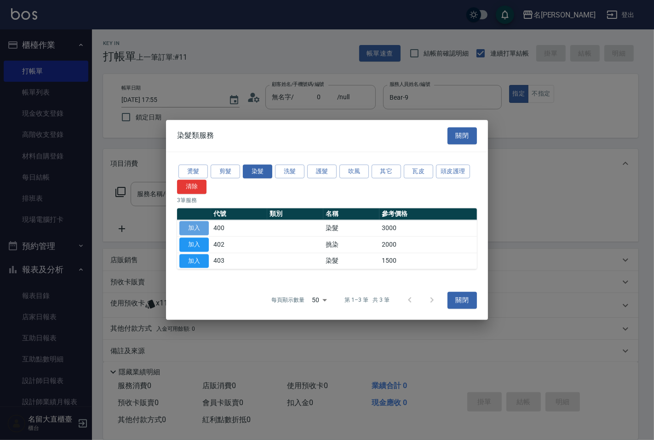
click at [188, 223] on button "加入" at bounding box center [193, 228] width 29 height 14
type input "染髮(400)"
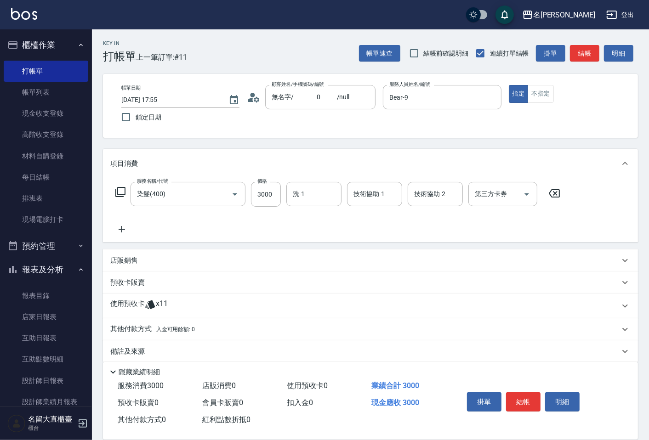
click at [120, 189] on icon at bounding box center [120, 192] width 11 height 11
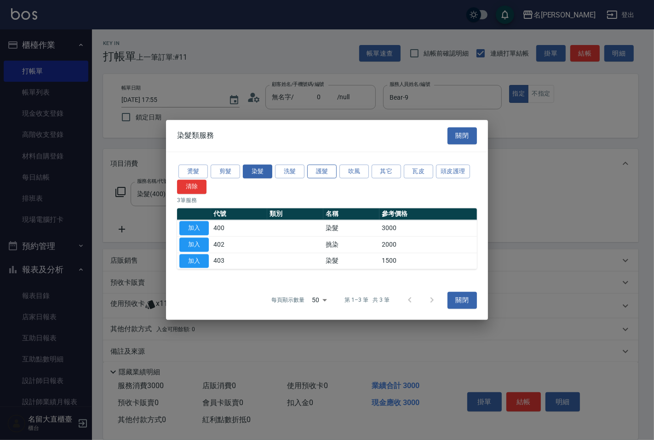
drag, startPoint x: 327, startPoint y: 163, endPoint x: 324, endPoint y: 173, distance: 10.5
click at [327, 166] on div "燙髮 剪髮 染髮 洗髮 護髮 吹風 其它 瓦皮 頭皮護理 清除" at bounding box center [327, 178] width 300 height 31
click at [316, 175] on button "護髮" at bounding box center [321, 172] width 29 height 14
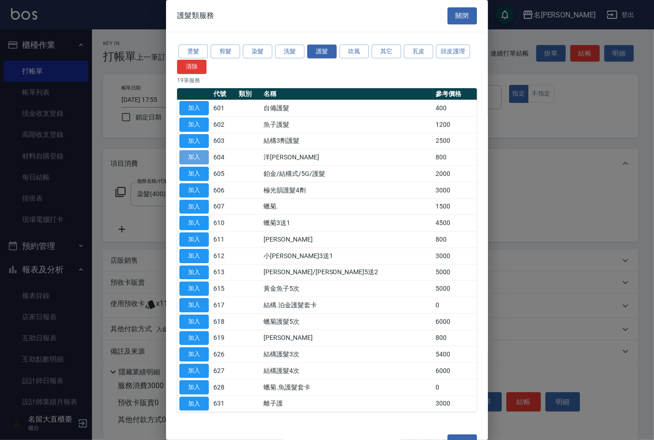
click at [204, 161] on button "加入" at bounding box center [193, 157] width 29 height 14
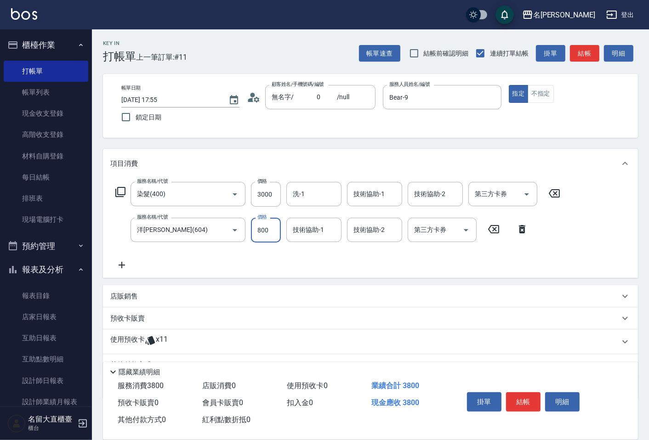
click at [265, 236] on input "800" at bounding box center [266, 230] width 30 height 25
click at [265, 187] on input "3000" at bounding box center [266, 194] width 30 height 25
type input "2600"
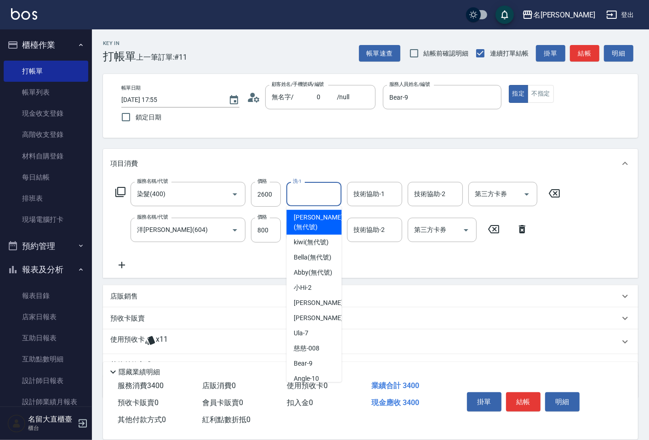
click at [304, 195] on input "洗-1" at bounding box center [313, 194] width 47 height 16
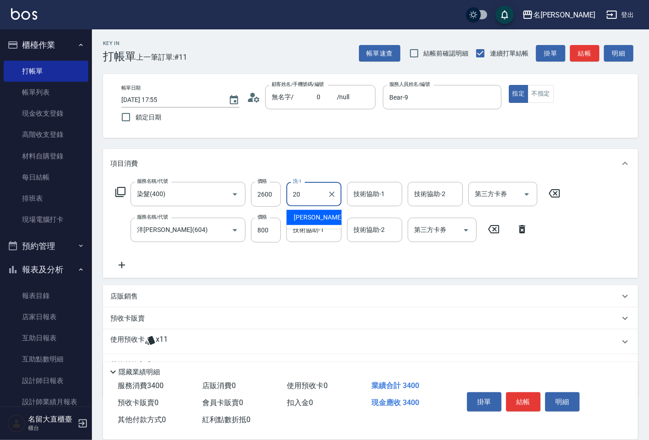
type input "詩雅-20"
click at [582, 52] on button "結帳" at bounding box center [584, 53] width 29 height 17
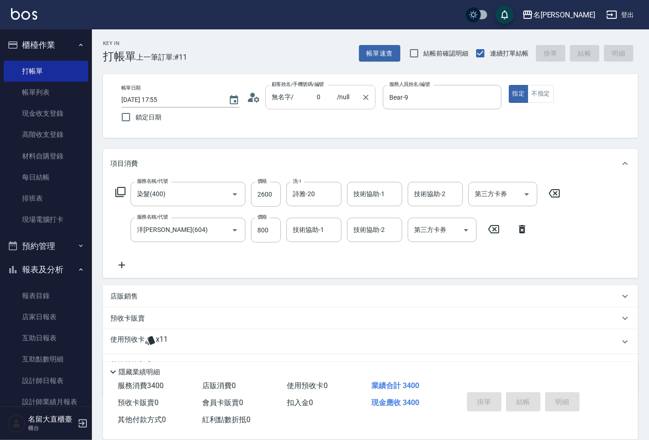
type input "[DATE] 18:12"
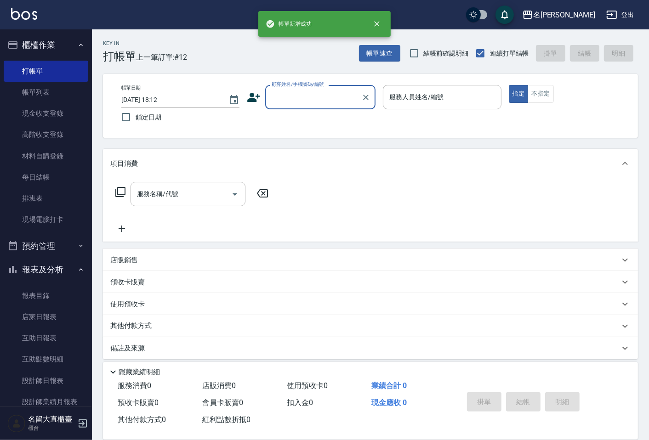
click at [275, 100] on input "顧客姓名/手機號碼/編號" at bounding box center [313, 97] width 88 height 16
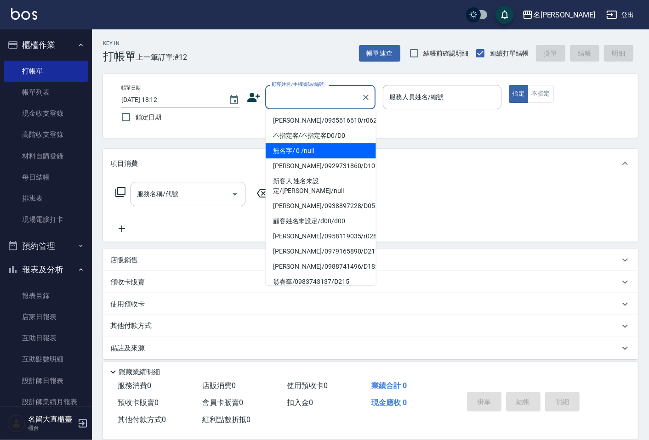
click at [292, 150] on li "無名字/ 0 /null" at bounding box center [321, 150] width 110 height 15
type input "無名字/ 0 /null"
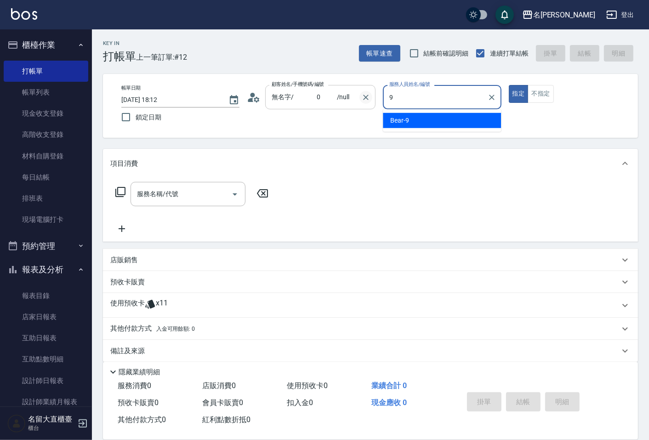
type input "Bear-9"
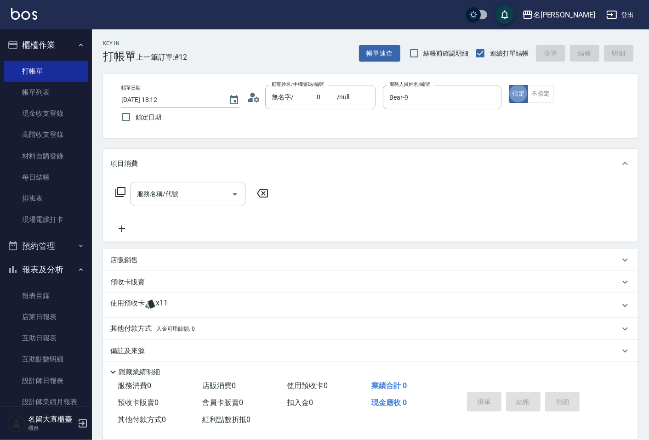
click at [120, 188] on icon at bounding box center [120, 192] width 11 height 11
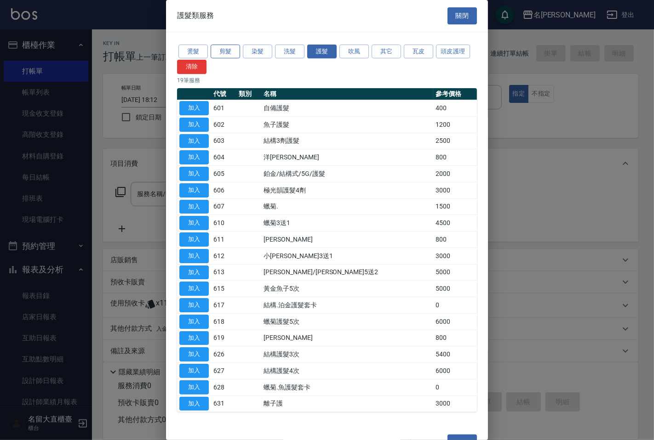
click at [232, 51] on button "剪髮" at bounding box center [225, 52] width 29 height 14
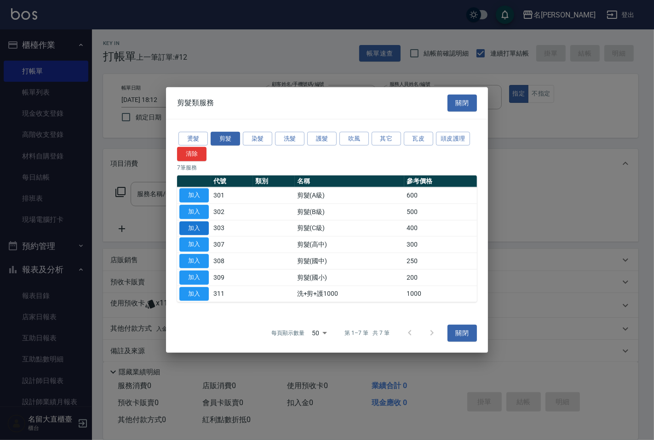
click at [201, 228] on button "加入" at bounding box center [193, 228] width 29 height 14
type input "剪髮(C級)(303)"
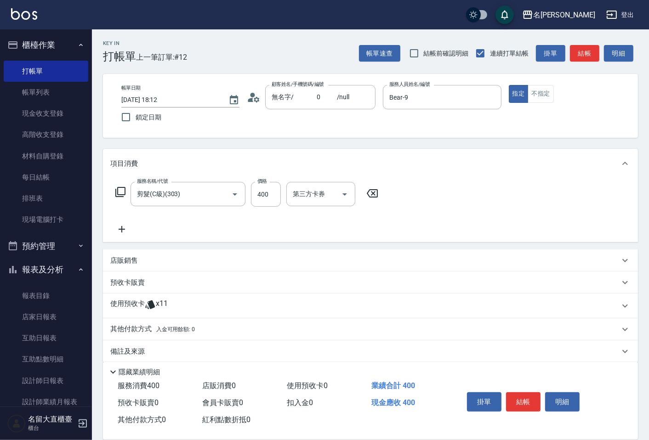
click at [118, 188] on icon at bounding box center [120, 192] width 10 height 10
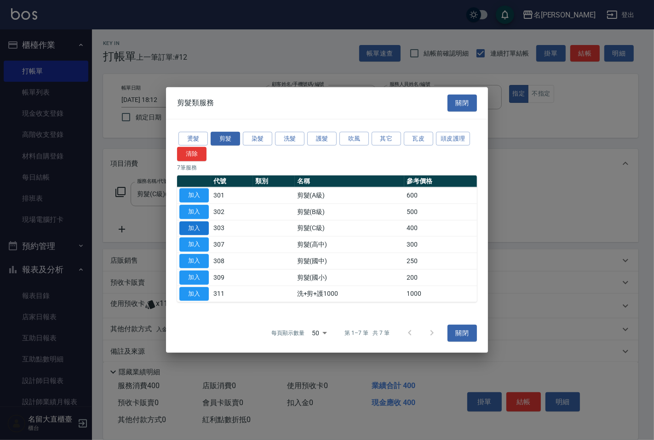
click at [194, 228] on button "加入" at bounding box center [193, 228] width 29 height 14
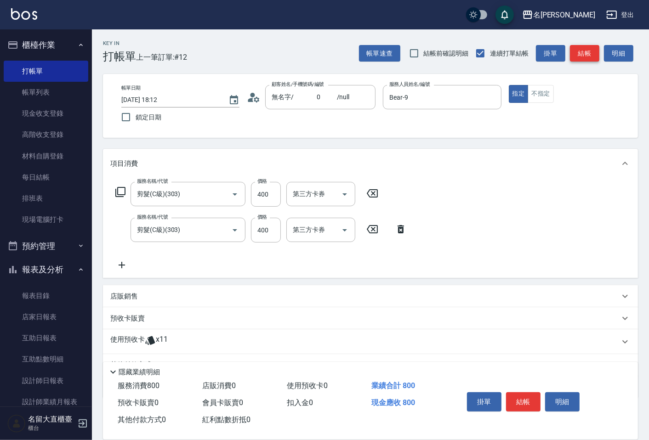
click at [587, 57] on button "結帳" at bounding box center [584, 53] width 29 height 17
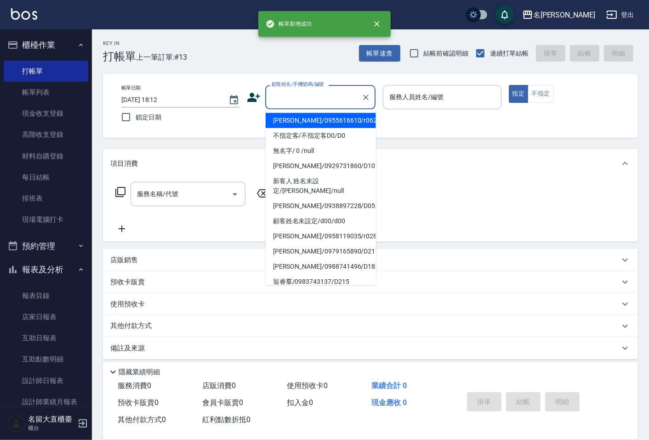
click at [277, 105] on input "顧客姓名/手機號碼/編號" at bounding box center [313, 97] width 88 height 16
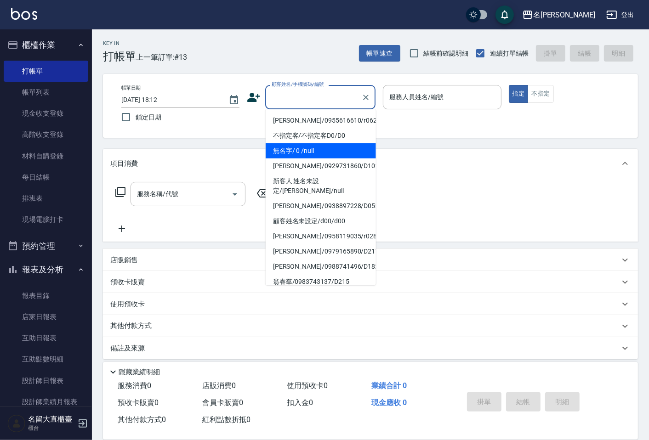
click at [285, 149] on li "無名字/ 0 /null" at bounding box center [321, 150] width 110 height 15
type input "無名字/ 0 /null"
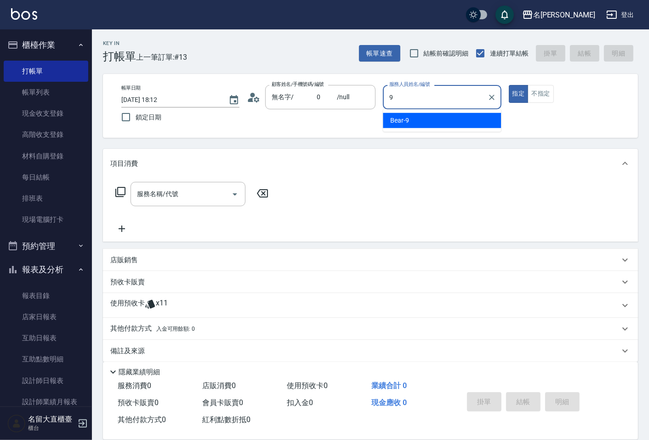
type input "Bear-9"
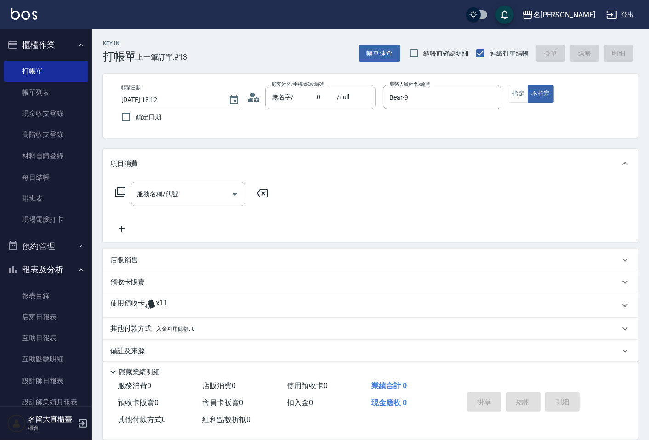
click at [117, 188] on icon at bounding box center [120, 192] width 11 height 11
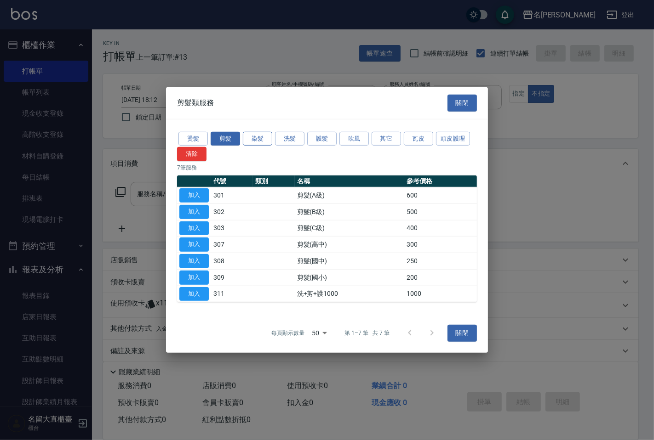
click at [247, 139] on button "染髮" at bounding box center [257, 138] width 29 height 14
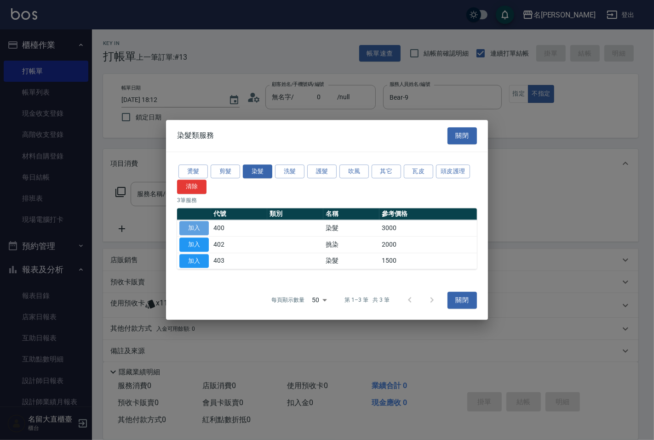
click at [199, 223] on button "加入" at bounding box center [193, 228] width 29 height 14
type input "染髮(400)"
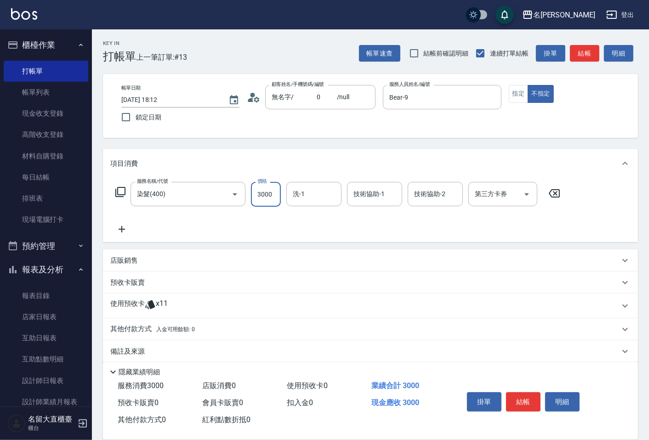
click at [268, 199] on input "3000" at bounding box center [266, 194] width 30 height 25
type input "2899"
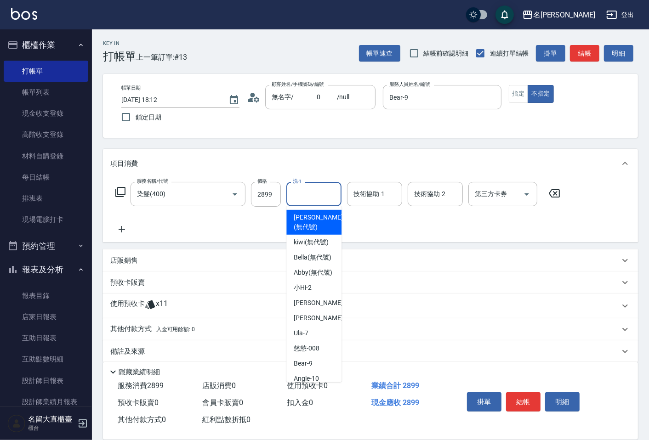
click at [308, 194] on input "洗-1" at bounding box center [313, 194] width 47 height 16
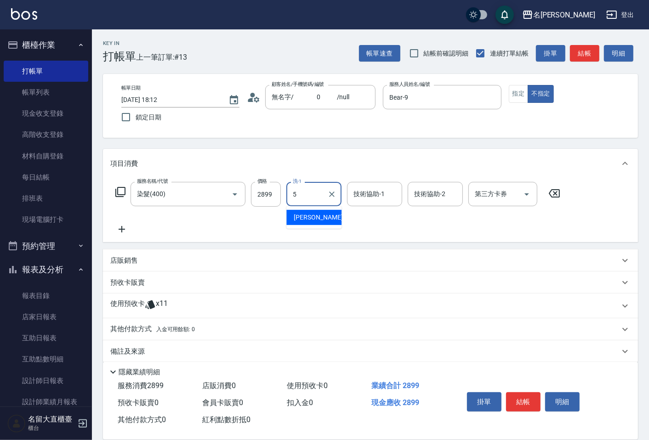
click at [301, 216] on span "[PERSON_NAME] -5" at bounding box center [321, 218] width 54 height 10
type input "[PERSON_NAME]-5"
click at [584, 51] on button "結帳" at bounding box center [584, 53] width 29 height 17
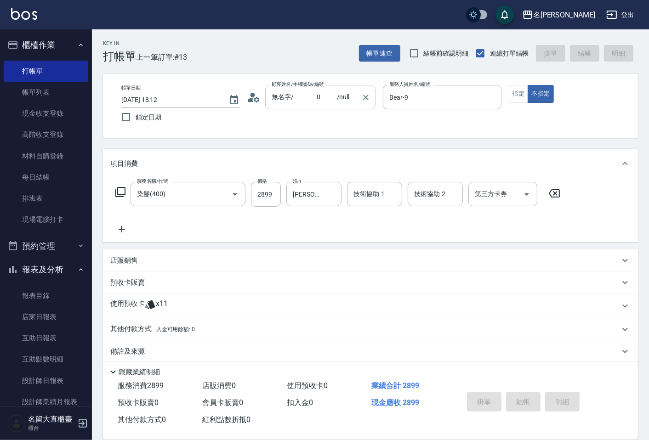
type input "[DATE] 18:13"
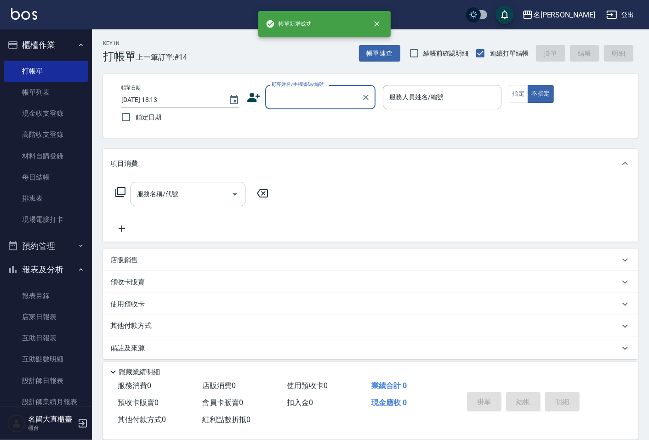
click at [277, 107] on div "顧客姓名/手機號碼/編號" at bounding box center [320, 97] width 110 height 24
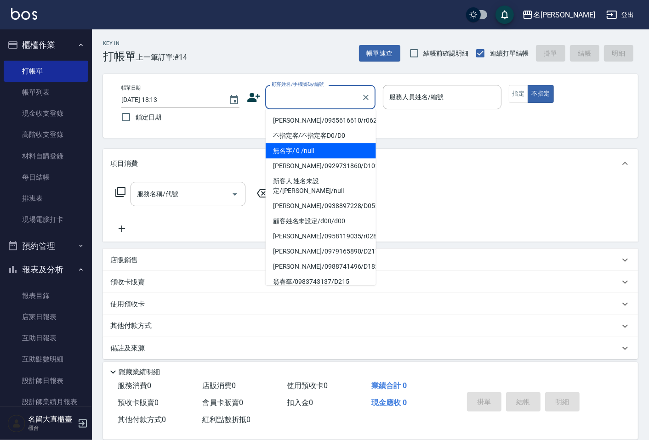
click at [285, 150] on li "無名字/ 0 /null" at bounding box center [321, 150] width 110 height 15
type input "無名字/ 0 /null"
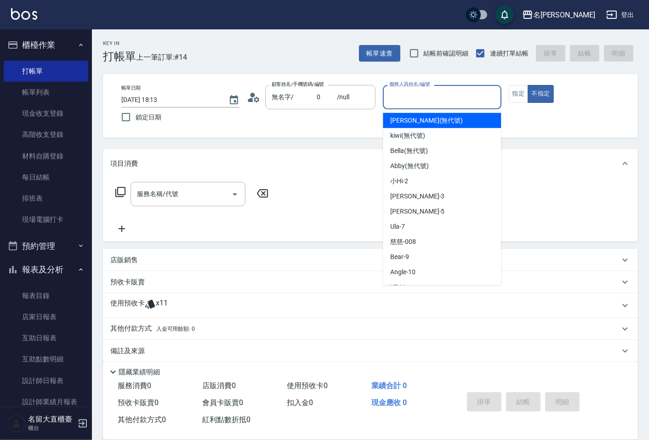
click at [402, 102] on input "服務人員姓名/編號" at bounding box center [442, 97] width 110 height 16
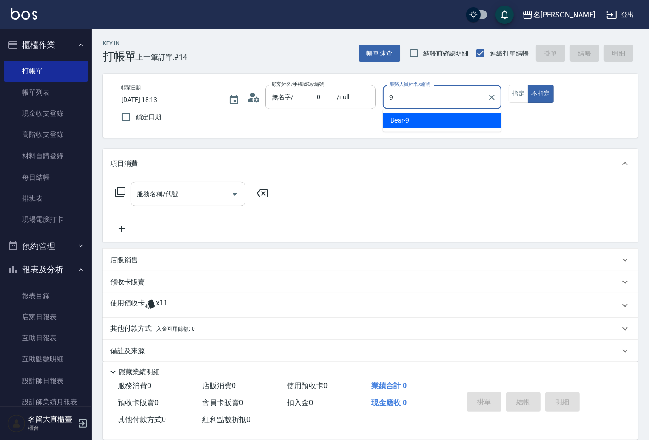
type input "Bear-9"
type button "false"
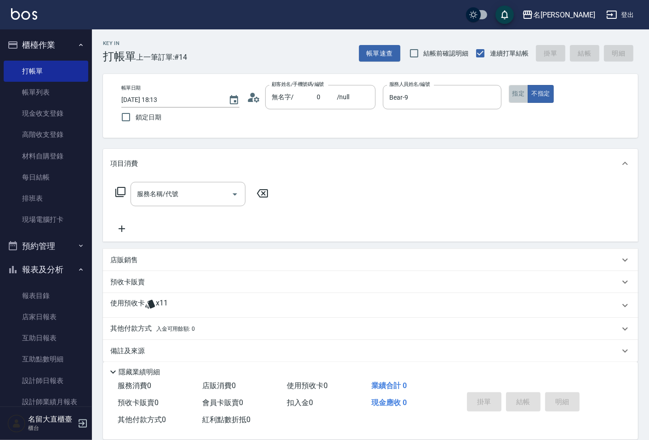
click at [517, 93] on button "指定" at bounding box center [519, 94] width 20 height 18
click at [123, 194] on icon at bounding box center [120, 192] width 10 height 10
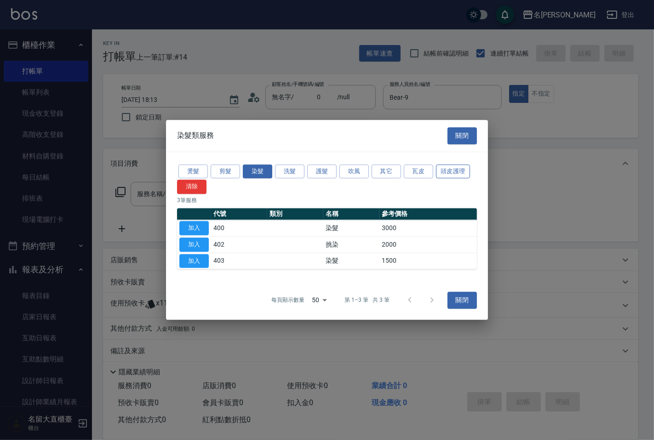
click at [447, 169] on button "頭皮護理" at bounding box center [453, 172] width 34 height 14
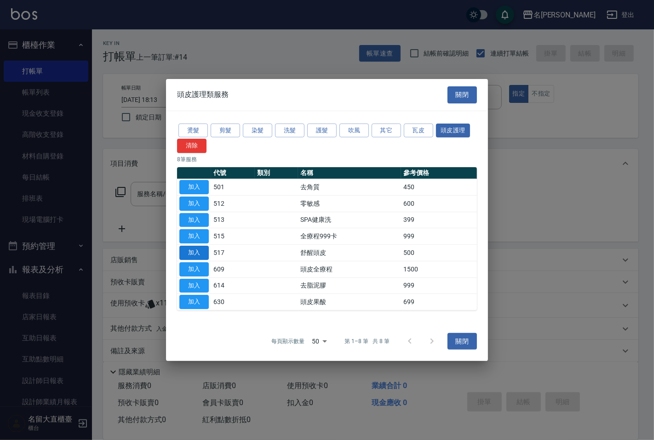
click at [187, 254] on button "加入" at bounding box center [193, 253] width 29 height 14
type input "舒醒頭皮(517)"
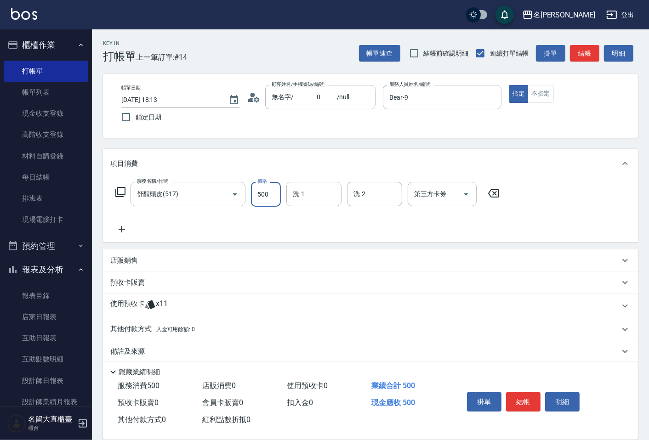
click at [269, 198] on input "500" at bounding box center [266, 194] width 30 height 25
type input "600"
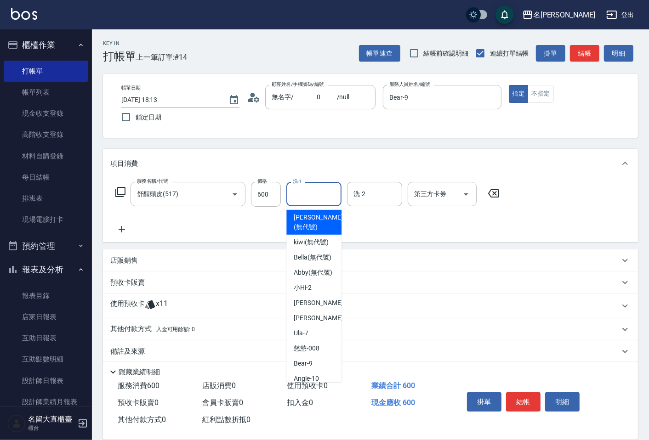
click at [312, 201] on input "洗-1" at bounding box center [313, 194] width 47 height 16
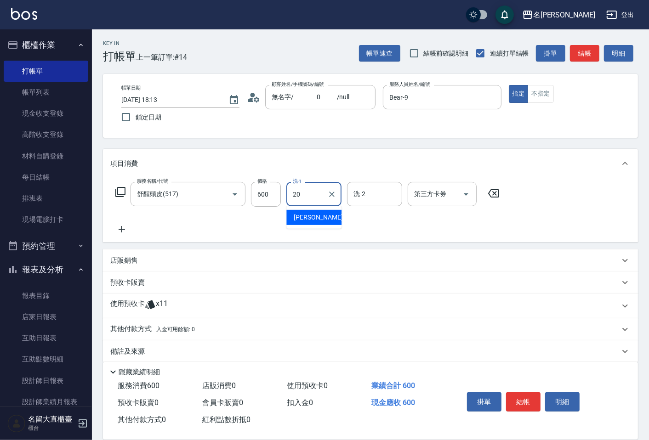
click at [299, 224] on div "詩雅 -20" at bounding box center [313, 217] width 55 height 15
type input "詩雅-20"
click at [585, 50] on button "結帳" at bounding box center [584, 53] width 29 height 17
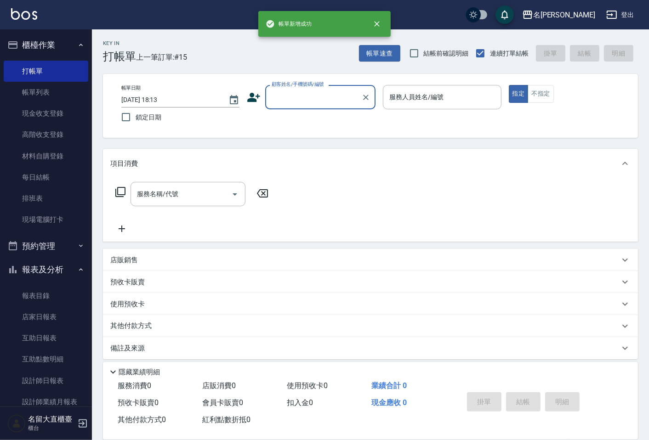
click at [273, 106] on div "顧客姓名/手機號碼/編號" at bounding box center [320, 97] width 110 height 24
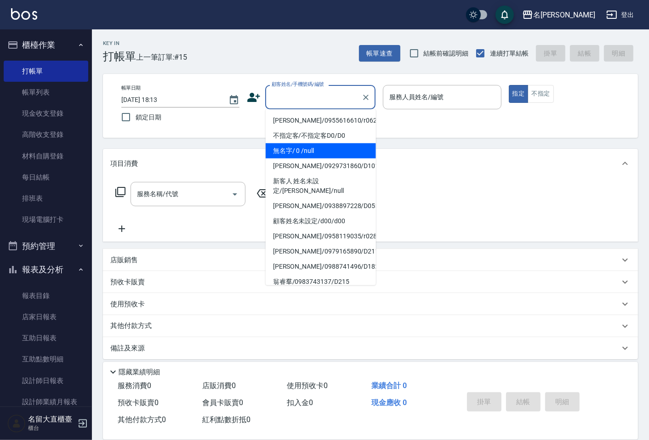
click at [278, 147] on li "無名字/ 0 /null" at bounding box center [321, 150] width 110 height 15
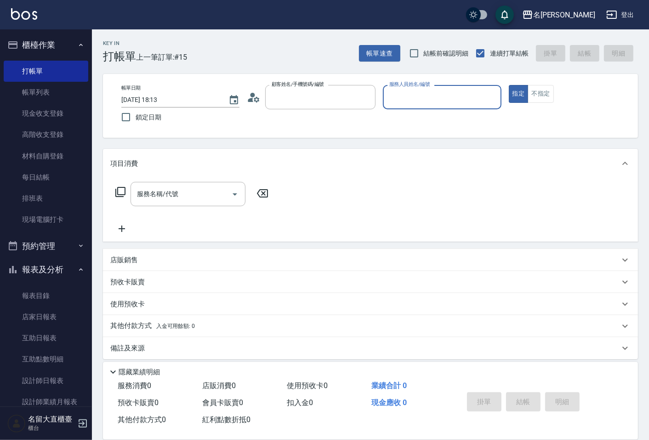
type input "無名字/ 0 /null"
type input "Bear-9"
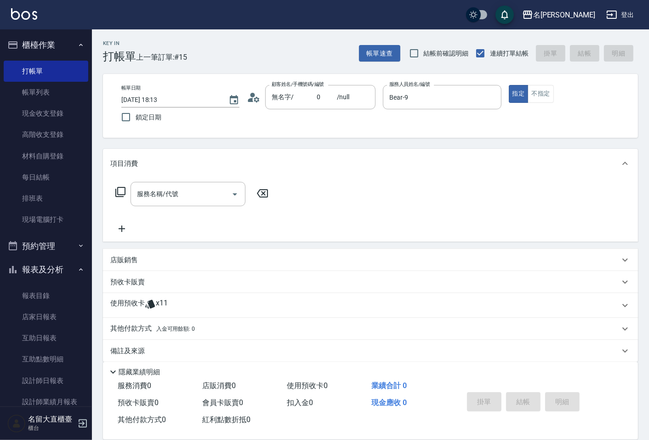
click at [121, 194] on icon at bounding box center [120, 192] width 10 height 10
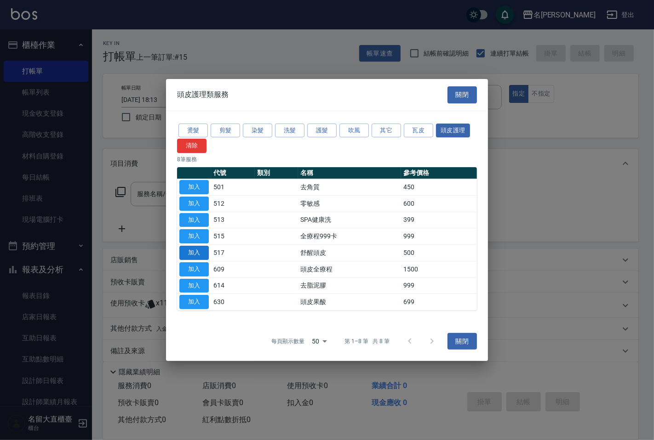
click at [194, 253] on button "加入" at bounding box center [193, 253] width 29 height 14
type input "舒醒頭皮(517)"
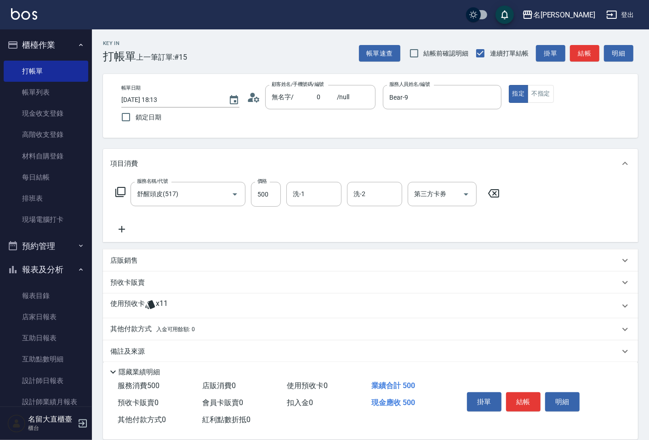
click at [118, 190] on icon at bounding box center [120, 192] width 10 height 10
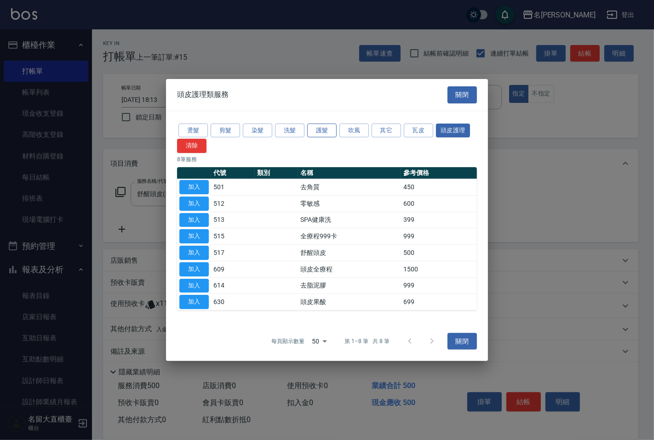
click at [314, 131] on button "護髮" at bounding box center [321, 130] width 29 height 14
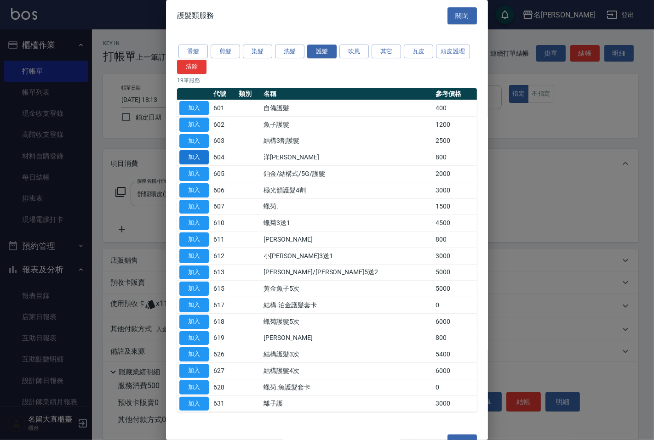
click at [202, 159] on button "加入" at bounding box center [193, 157] width 29 height 14
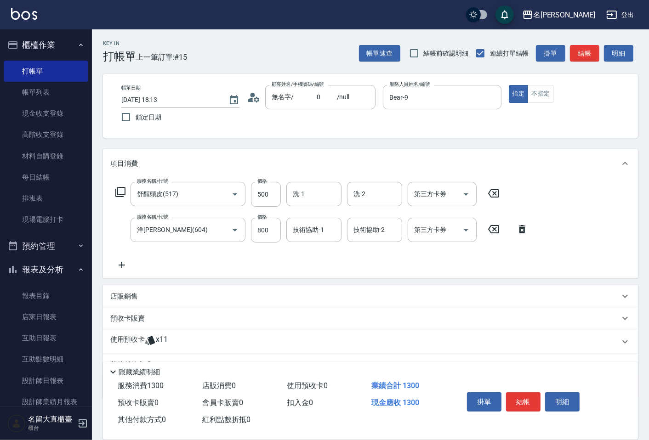
drag, startPoint x: 496, startPoint y: 193, endPoint x: 475, endPoint y: 191, distance: 21.3
click at [497, 192] on icon at bounding box center [493, 193] width 23 height 11
click at [120, 189] on icon at bounding box center [120, 192] width 11 height 11
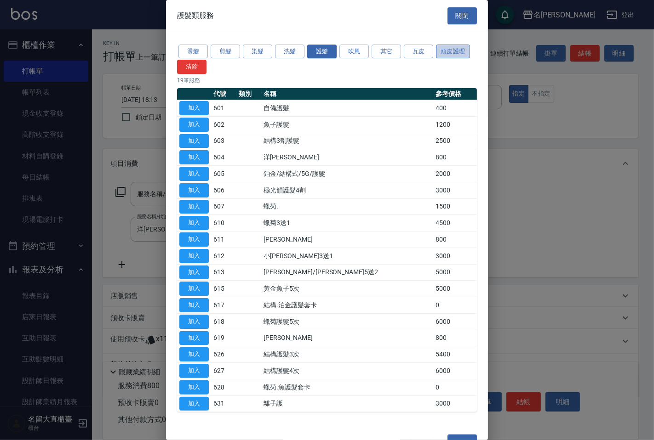
click at [467, 51] on button "頭皮護理" at bounding box center [453, 52] width 34 height 14
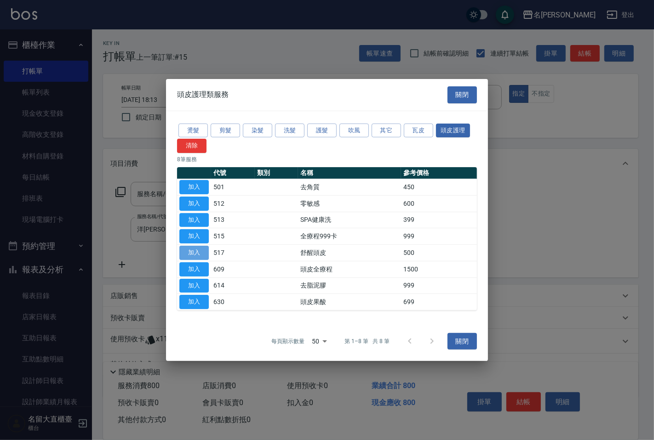
click at [201, 255] on button "加入" at bounding box center [193, 253] width 29 height 14
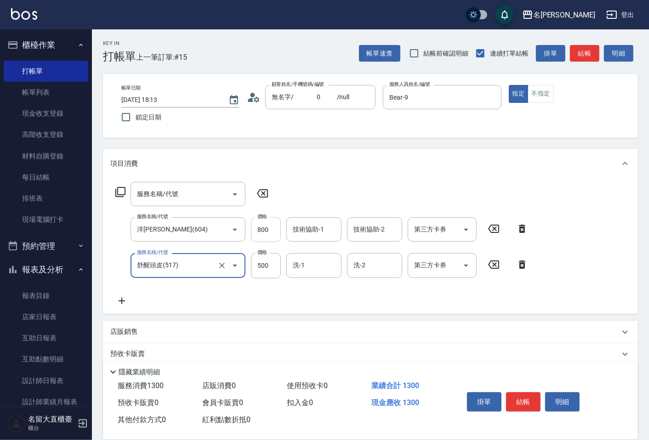
click at [262, 230] on input "800" at bounding box center [266, 229] width 30 height 25
click at [260, 228] on input "800" at bounding box center [266, 229] width 30 height 25
click at [259, 228] on input "800" at bounding box center [266, 229] width 30 height 25
click at [265, 270] on input "500" at bounding box center [266, 265] width 30 height 25
type input "600"
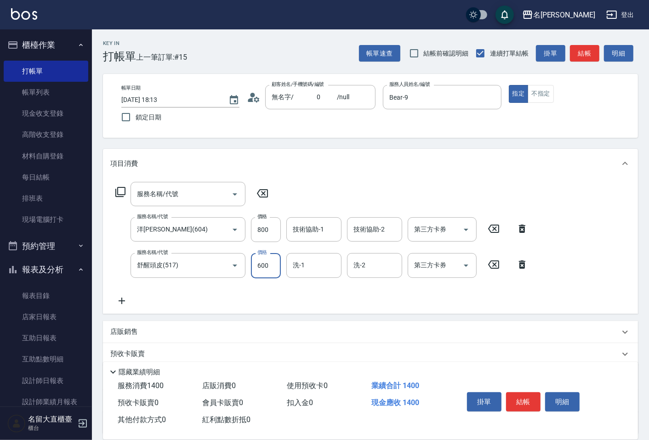
click at [521, 228] on icon at bounding box center [522, 229] width 6 height 8
type input "舒醒頭皮(517)"
type input "600"
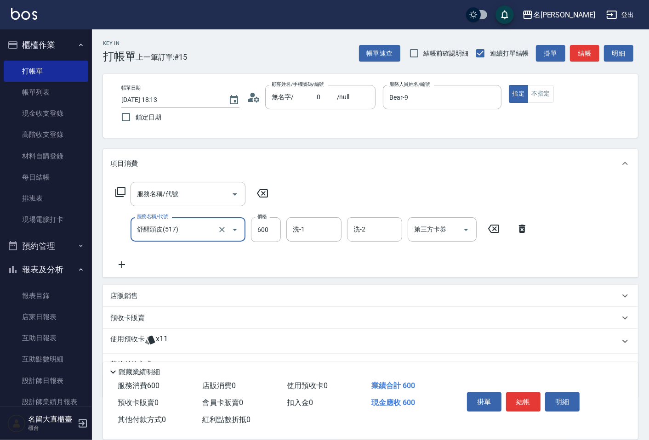
click at [120, 190] on icon at bounding box center [120, 192] width 11 height 11
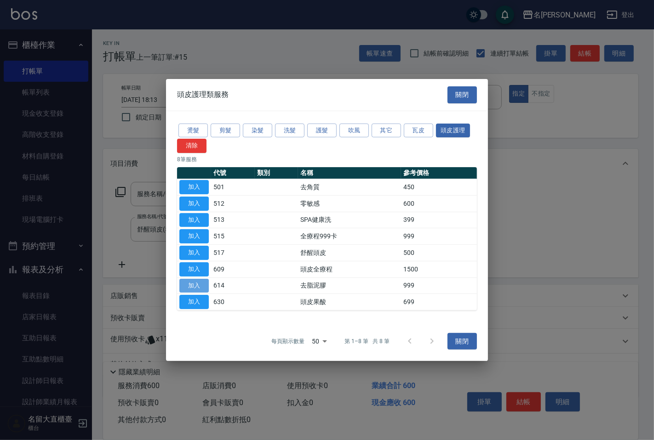
click at [194, 288] on button "加入" at bounding box center [193, 286] width 29 height 14
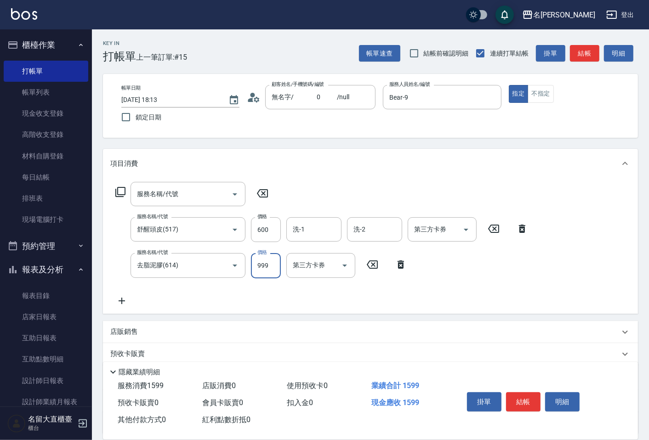
click at [255, 267] on input "999" at bounding box center [266, 265] width 30 height 25
type input "1000"
click at [523, 226] on icon at bounding box center [522, 228] width 23 height 11
type input "去脂泥膠(614)"
type input "1000"
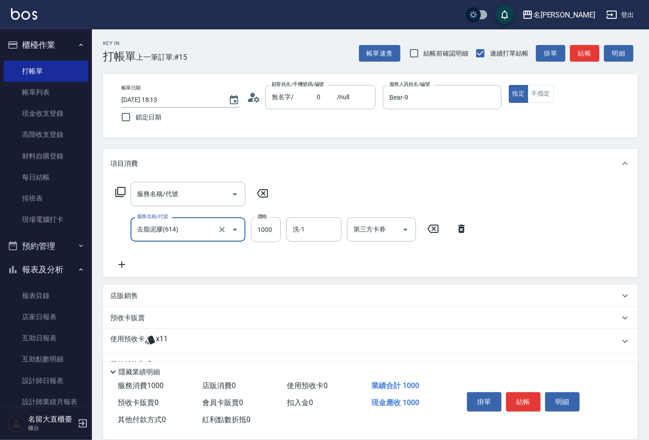
click at [461, 231] on icon at bounding box center [461, 229] width 6 height 8
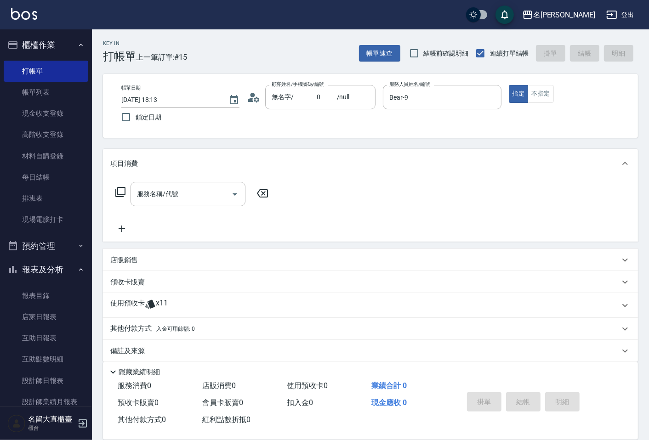
click at [114, 194] on div "服務名稱/代號 服務名稱/代號" at bounding box center [192, 194] width 164 height 24
click at [117, 194] on icon at bounding box center [120, 192] width 10 height 10
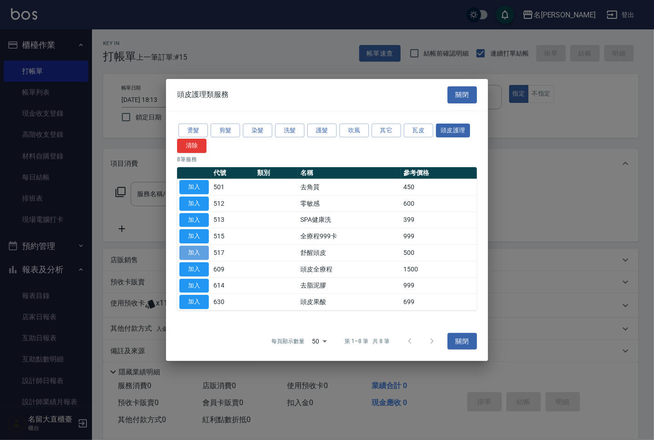
click at [190, 254] on button "加入" at bounding box center [193, 253] width 29 height 14
type input "舒醒頭皮(517)"
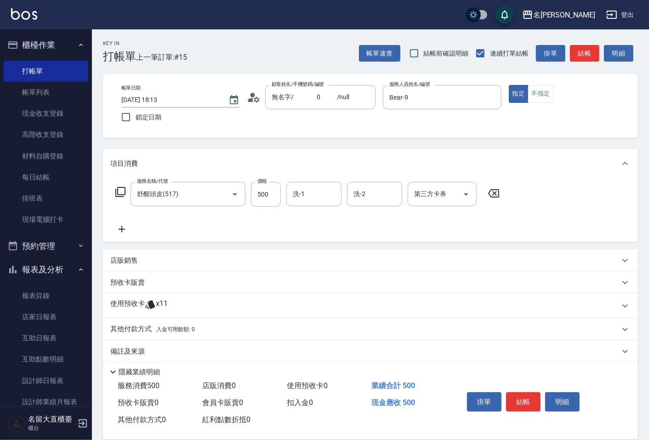
click at [116, 189] on icon at bounding box center [120, 192] width 10 height 10
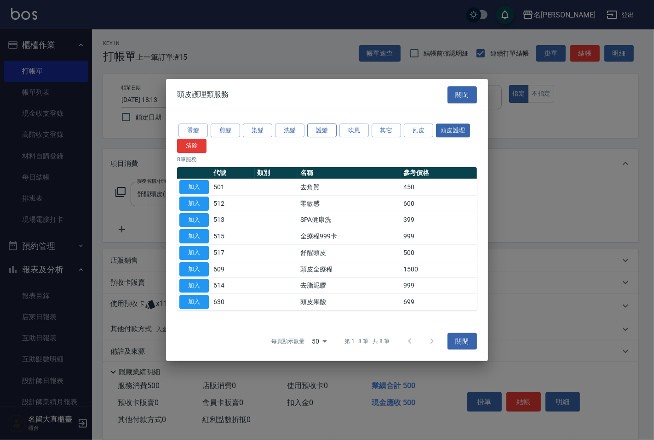
click at [316, 130] on button "護髮" at bounding box center [321, 130] width 29 height 14
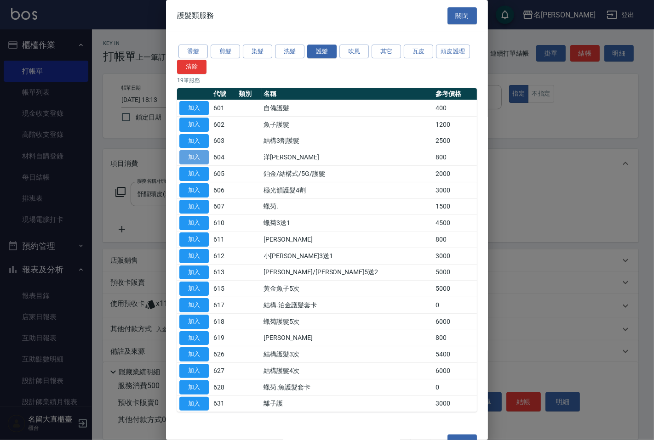
click at [203, 157] on button "加入" at bounding box center [193, 157] width 29 height 14
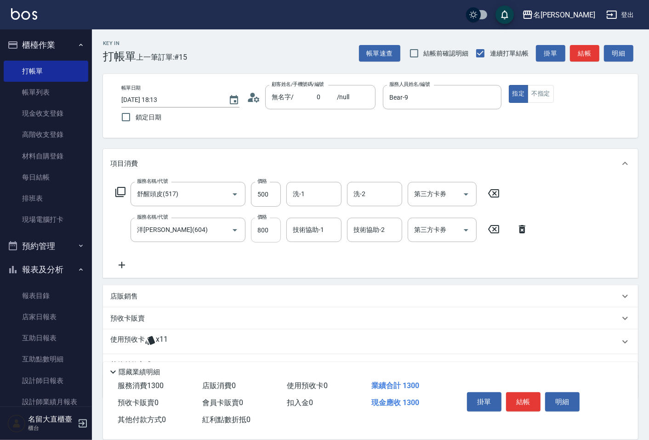
click at [260, 235] on input "800" at bounding box center [266, 230] width 30 height 25
type input "1000"
click at [257, 198] on input "500" at bounding box center [266, 194] width 30 height 25
click at [325, 190] on input "洗-1" at bounding box center [313, 194] width 47 height 16
click at [277, 197] on input "6000" at bounding box center [266, 194] width 30 height 25
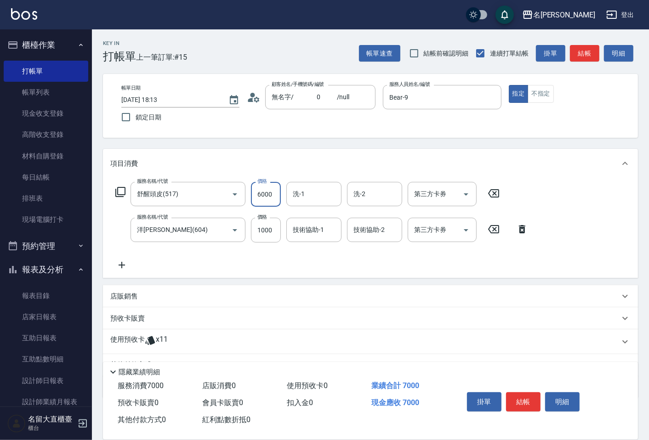
click at [277, 196] on input "6000" at bounding box center [266, 194] width 30 height 25
type input "600"
click at [310, 191] on input "洗-1" at bounding box center [313, 194] width 47 height 16
click at [299, 224] on div "詩雅 -20" at bounding box center [313, 217] width 55 height 15
type input "詩雅-20"
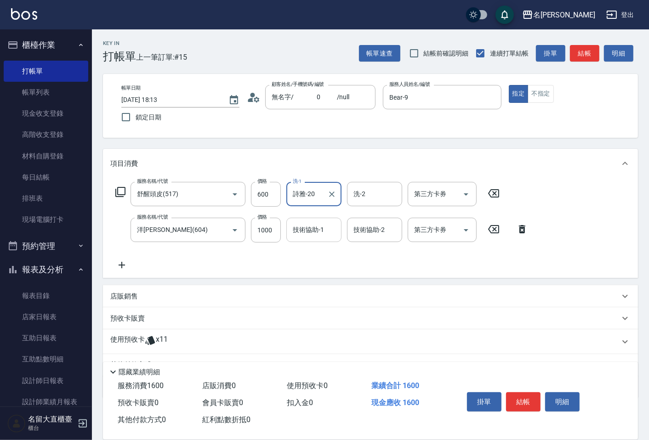
click at [304, 232] on input "技術協助-1" at bounding box center [313, 230] width 47 height 16
click at [299, 247] on div "詩雅 -20" at bounding box center [313, 253] width 55 height 15
type input "詩雅-20"
click at [586, 52] on button "結帳" at bounding box center [584, 53] width 29 height 17
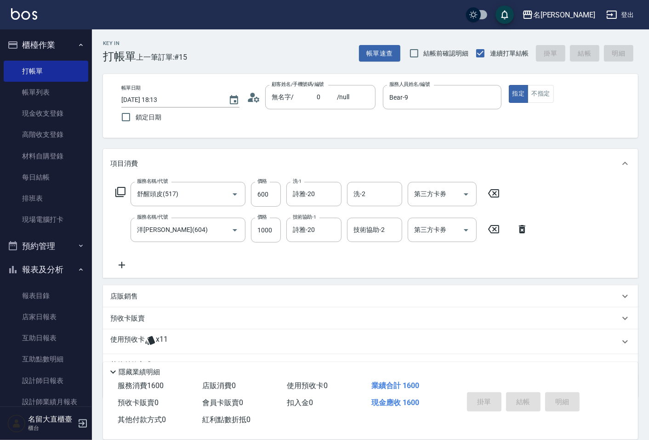
type input "[DATE] 18:15"
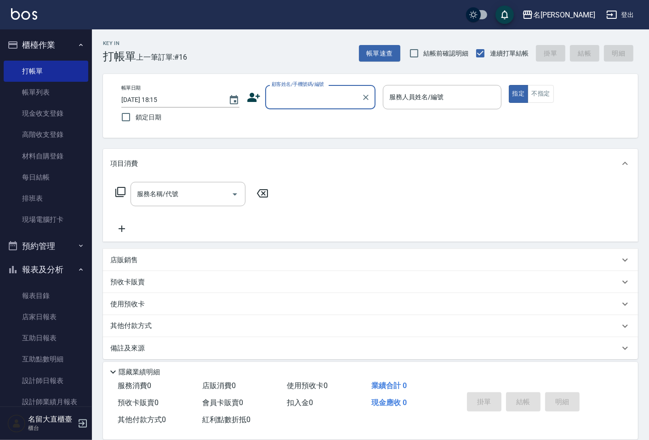
click at [317, 102] on input "顧客姓名/手機號碼/編號" at bounding box center [313, 97] width 88 height 16
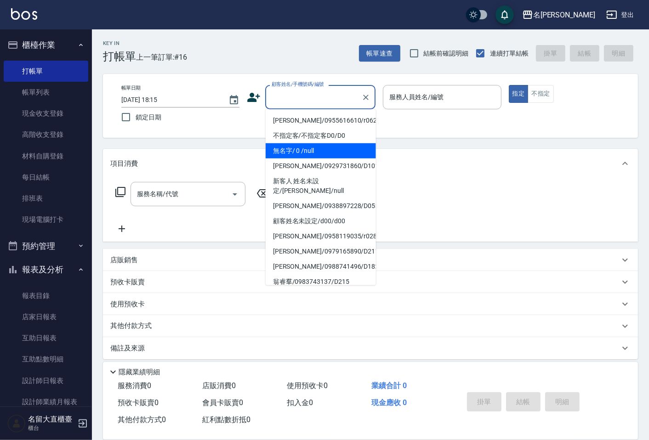
click at [295, 144] on li "無名字/ 0 /null" at bounding box center [321, 150] width 110 height 15
type input "無名字/ 0 /null"
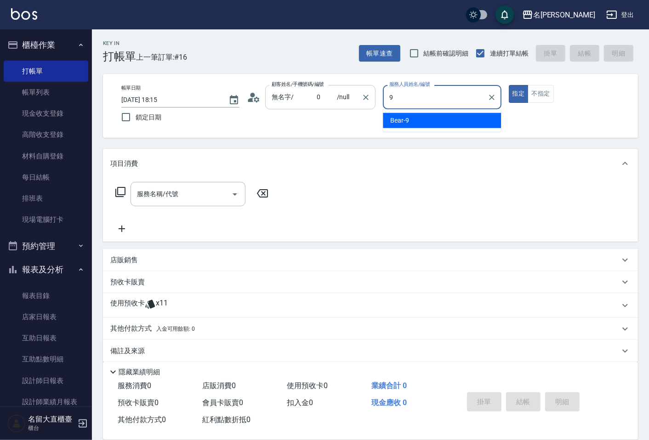
type input "Bear-9"
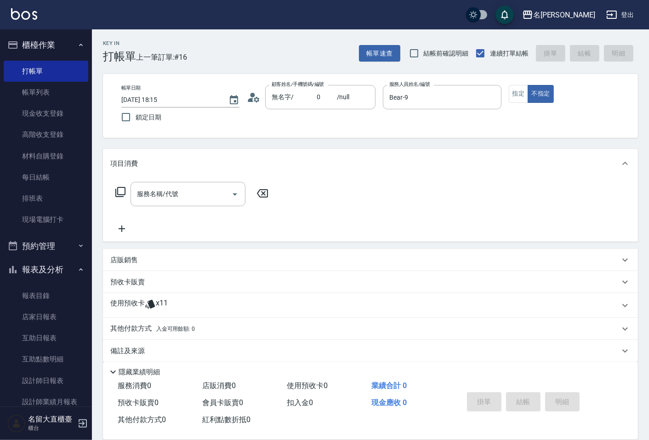
click at [120, 189] on icon at bounding box center [120, 192] width 11 height 11
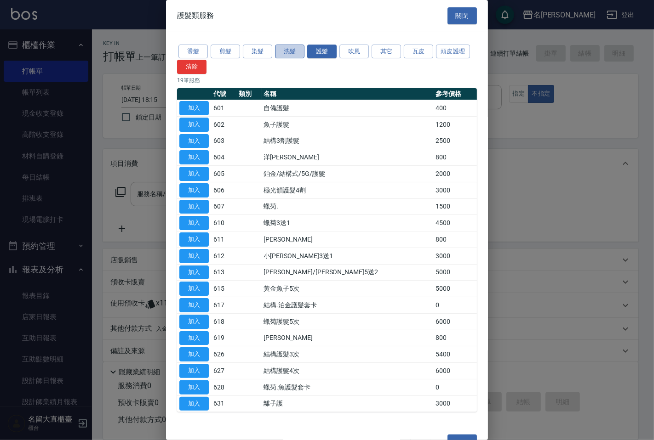
click at [302, 47] on button "洗髮" at bounding box center [289, 52] width 29 height 14
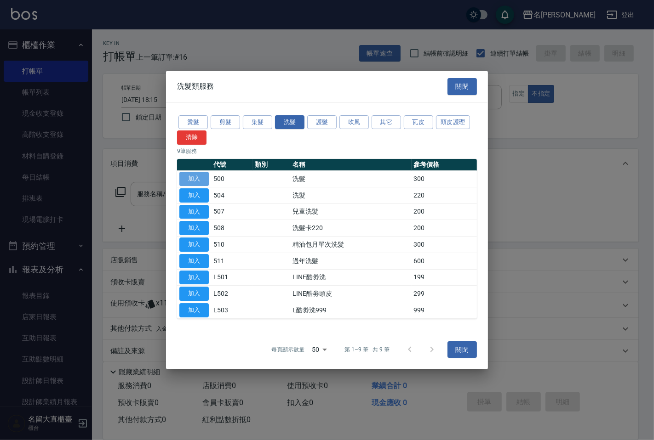
click at [188, 177] on button "加入" at bounding box center [193, 179] width 29 height 14
type input "洗髮(500)"
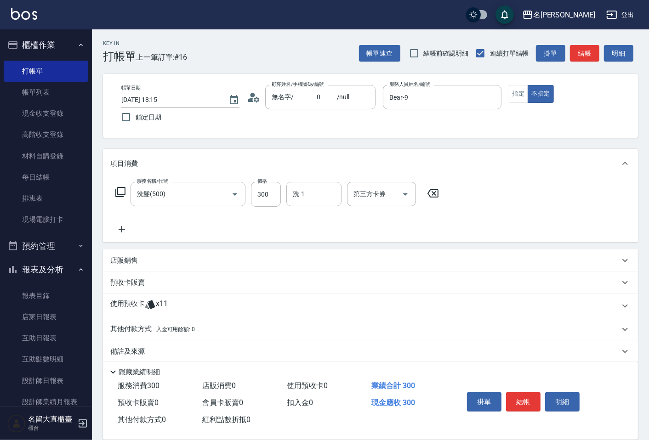
drag, startPoint x: 105, startPoint y: 192, endPoint x: 129, endPoint y: 187, distance: 24.4
click at [112, 191] on div "服務名稱/代號 洗髮(500) 服務名稱/代號 價格 300 價格 洗-1 洗-1 第三方卡券 第三方卡券" at bounding box center [370, 210] width 535 height 64
click at [122, 188] on icon at bounding box center [120, 192] width 11 height 11
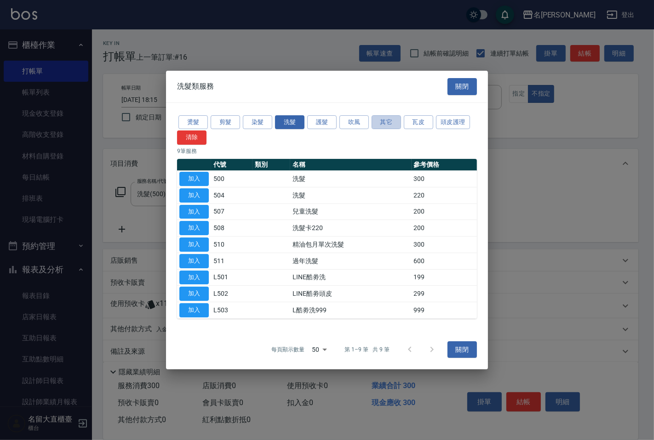
drag, startPoint x: 384, startPoint y: 120, endPoint x: 368, endPoint y: 130, distance: 19.2
click at [384, 121] on button "其它" at bounding box center [385, 122] width 29 height 14
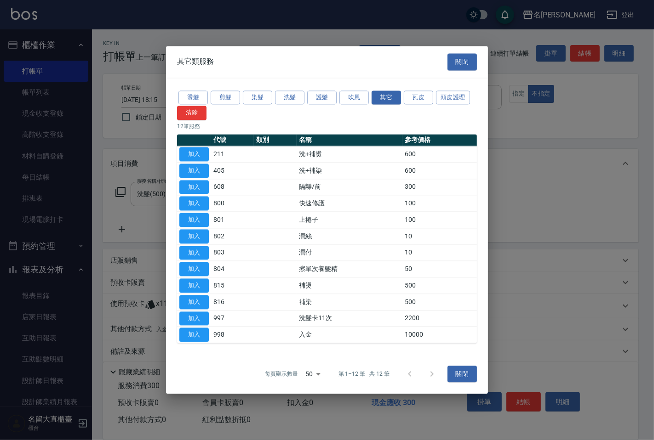
click at [196, 228] on td "加入" at bounding box center [194, 236] width 34 height 17
click at [196, 234] on button "加入" at bounding box center [193, 236] width 29 height 14
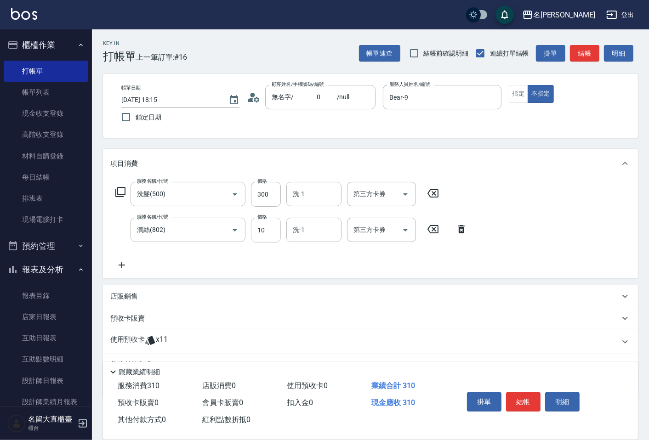
click at [256, 230] on input "10" at bounding box center [266, 230] width 30 height 25
type input "20"
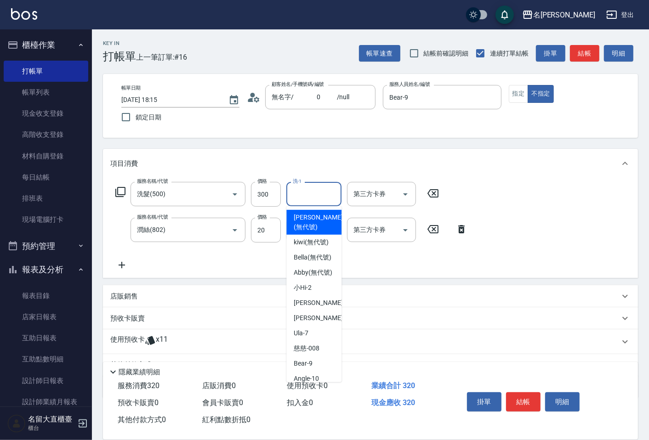
click at [293, 194] on input "洗-1" at bounding box center [313, 194] width 47 height 16
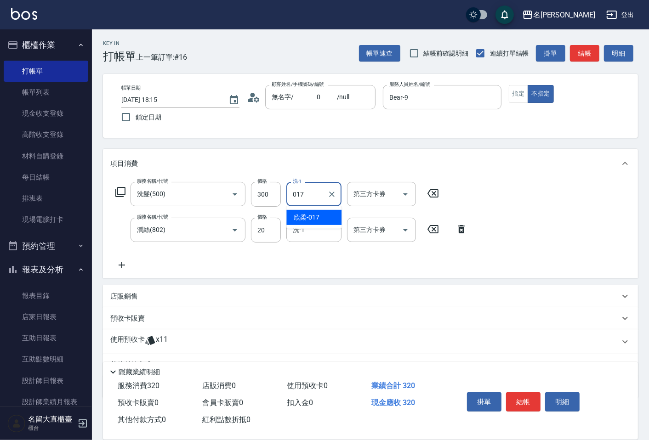
click at [300, 220] on span "欣柔 -017" at bounding box center [307, 218] width 26 height 10
type input "欣柔-017"
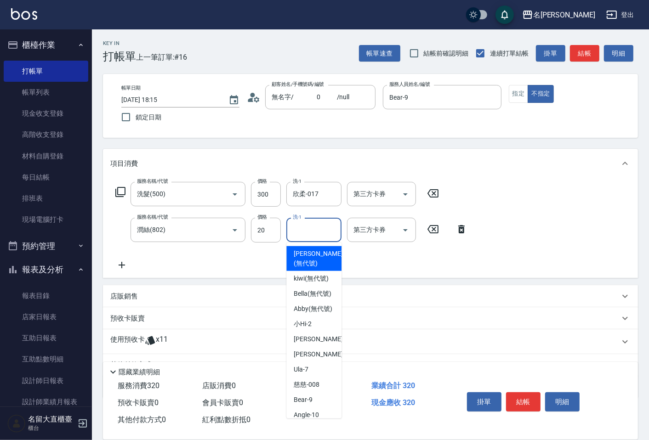
click at [299, 227] on input "洗-1" at bounding box center [313, 230] width 47 height 16
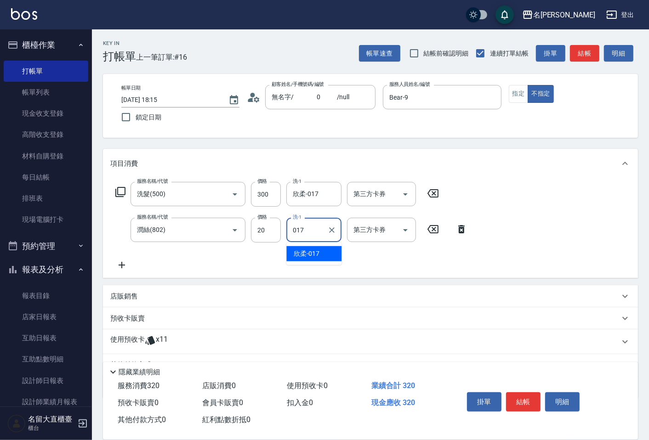
click at [308, 253] on span "欣柔 -017" at bounding box center [307, 254] width 26 height 10
type input "欣柔-017"
click at [594, 52] on button "結帳" at bounding box center [584, 53] width 29 height 17
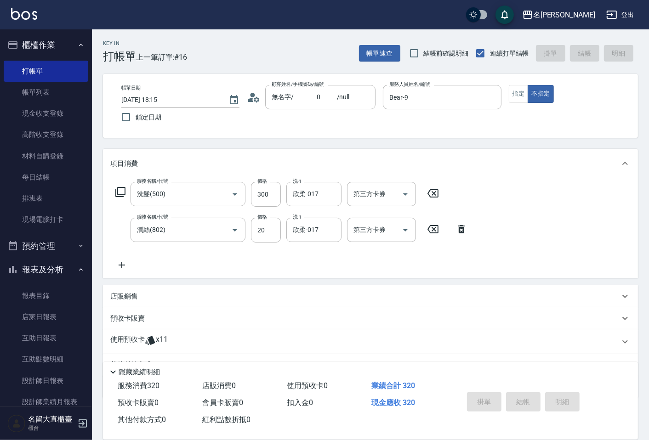
type input "[DATE] 18:16"
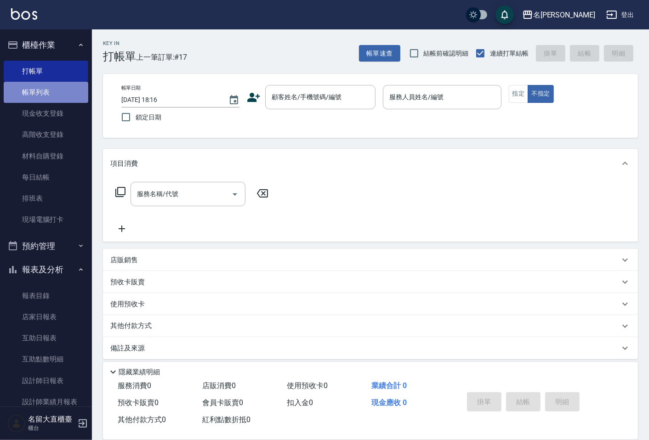
click at [52, 92] on link "帳單列表" at bounding box center [46, 92] width 85 height 21
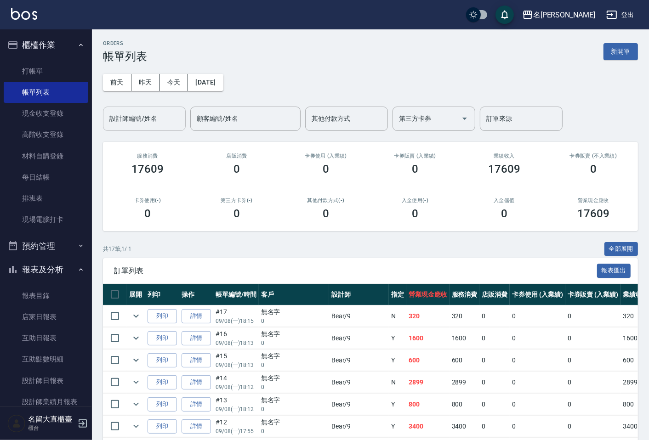
click at [149, 116] on input "設計師編號/姓名" at bounding box center [144, 119] width 74 height 16
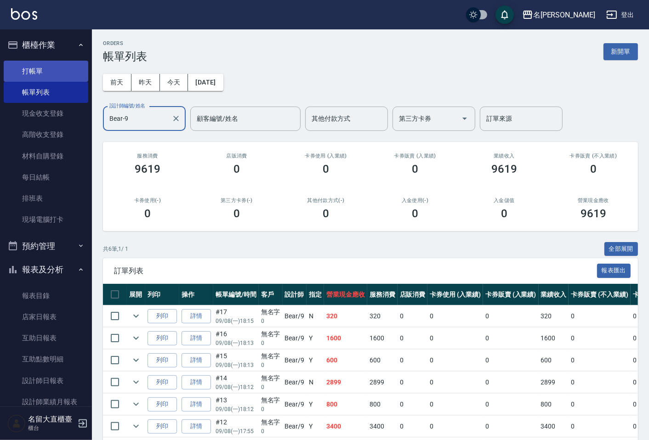
type input "Bear-9"
click at [44, 65] on link "打帳單" at bounding box center [46, 71] width 85 height 21
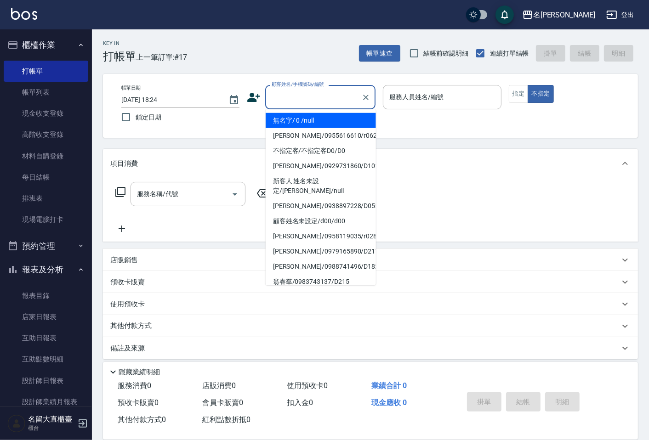
click at [302, 92] on input "顧客姓名/手機號碼/編號" at bounding box center [313, 97] width 88 height 16
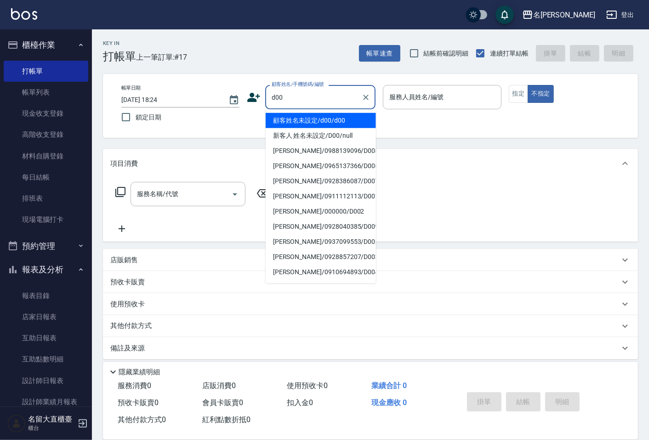
type input "顧客姓名未設定/d00/d00"
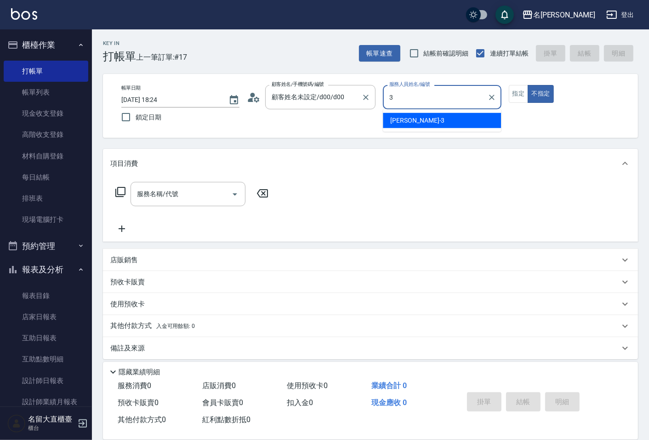
type input "[PERSON_NAME]3"
type button "false"
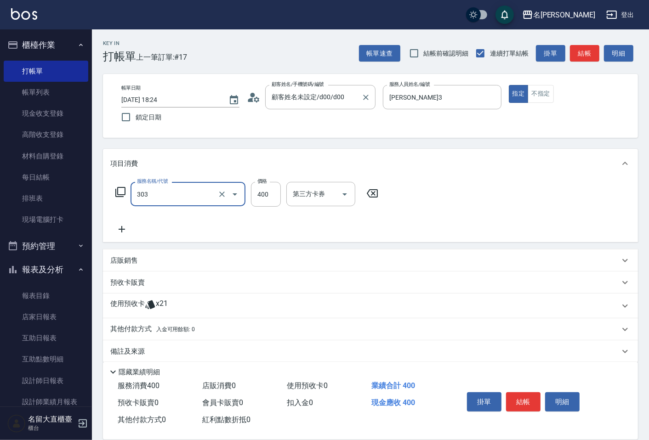
type input "剪髮(C級)(303)"
type input "300"
click at [582, 48] on button "結帳" at bounding box center [584, 53] width 29 height 17
